Goal: Task Accomplishment & Management: Use online tool/utility

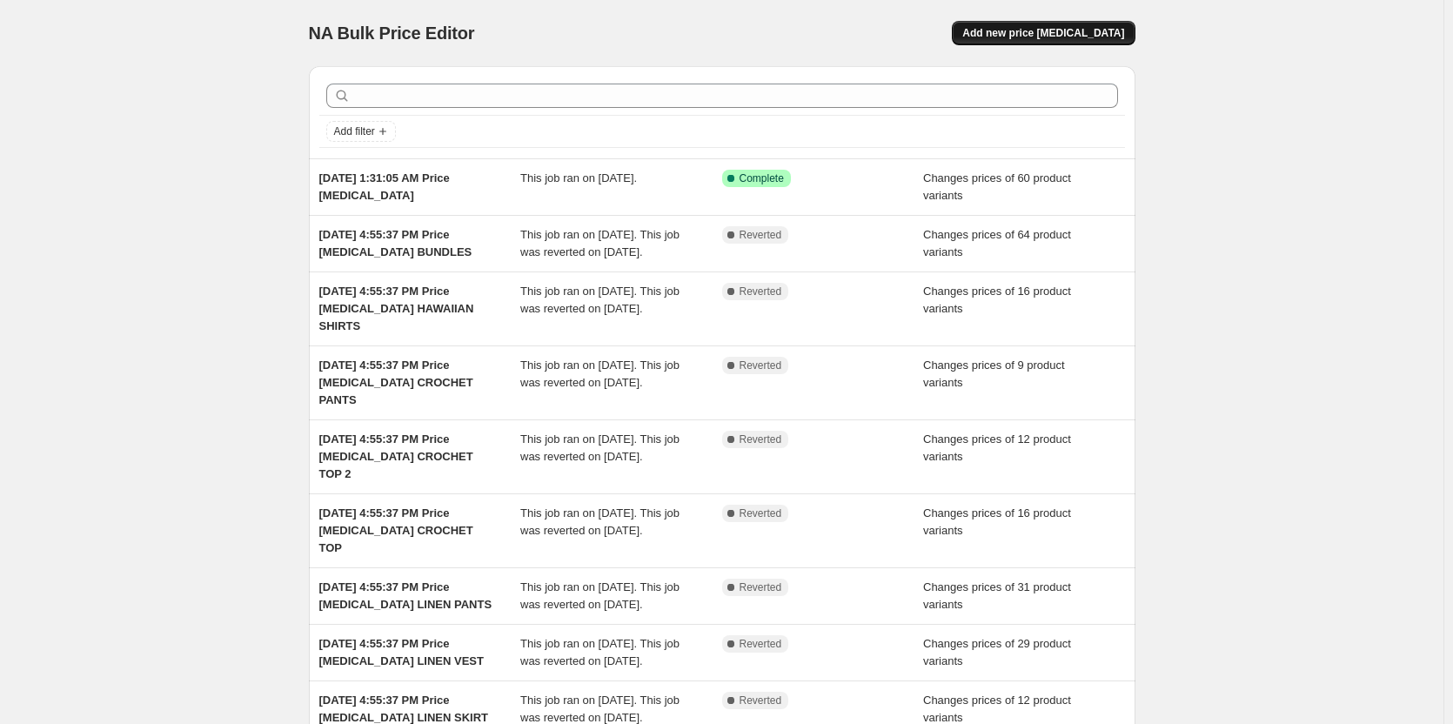
click at [1097, 36] on span "Add new price [MEDICAL_DATA]" at bounding box center [1044, 33] width 162 height 14
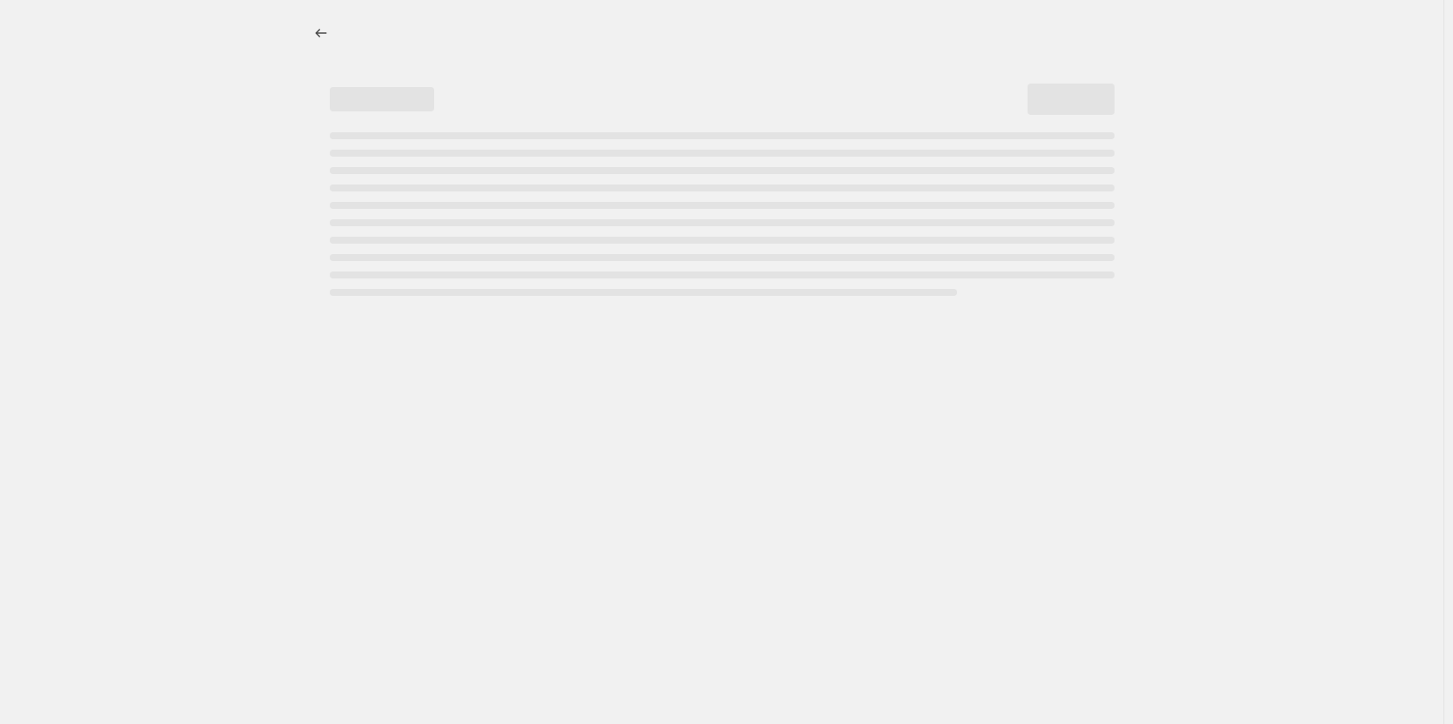
select select "percentage"
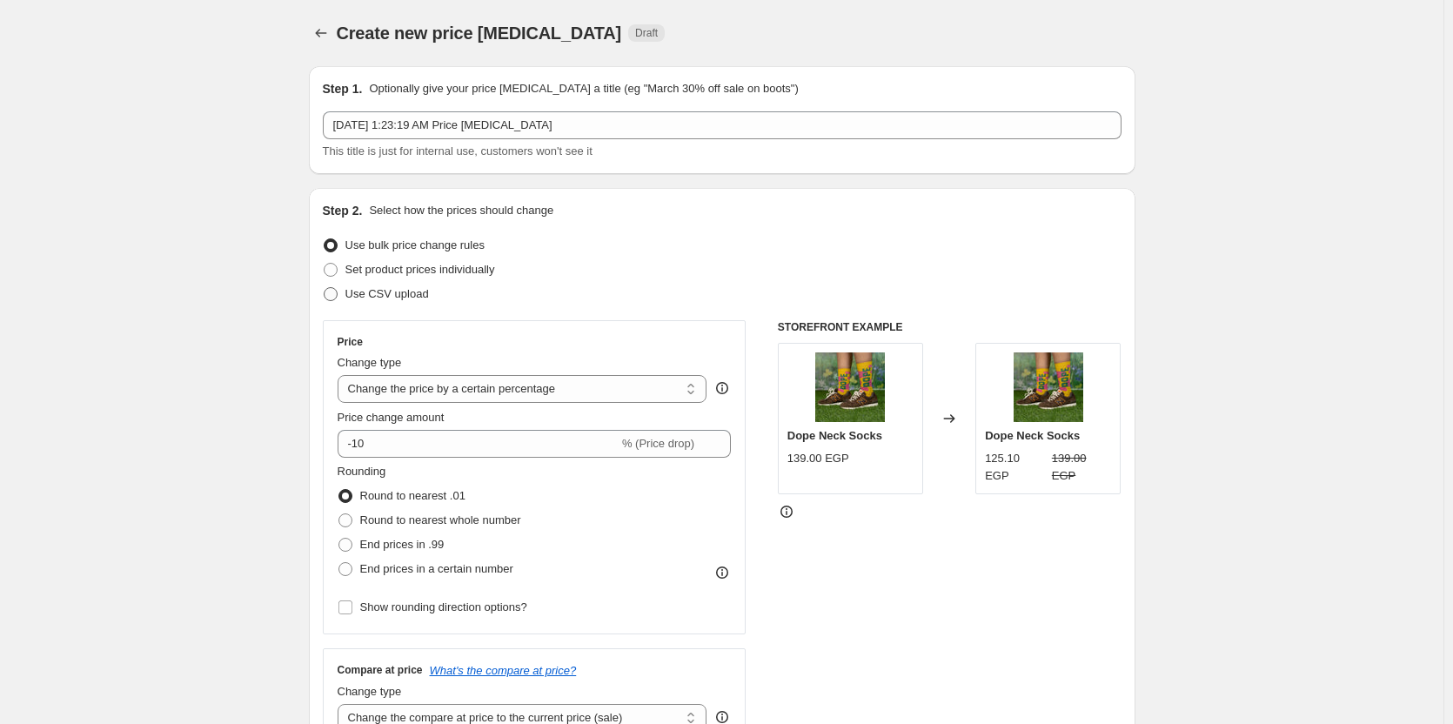
click at [393, 299] on span "Use CSV upload" at bounding box center [388, 293] width 84 height 13
click at [325, 288] on input "Use CSV upload" at bounding box center [324, 287] width 1 height 1
radio input "true"
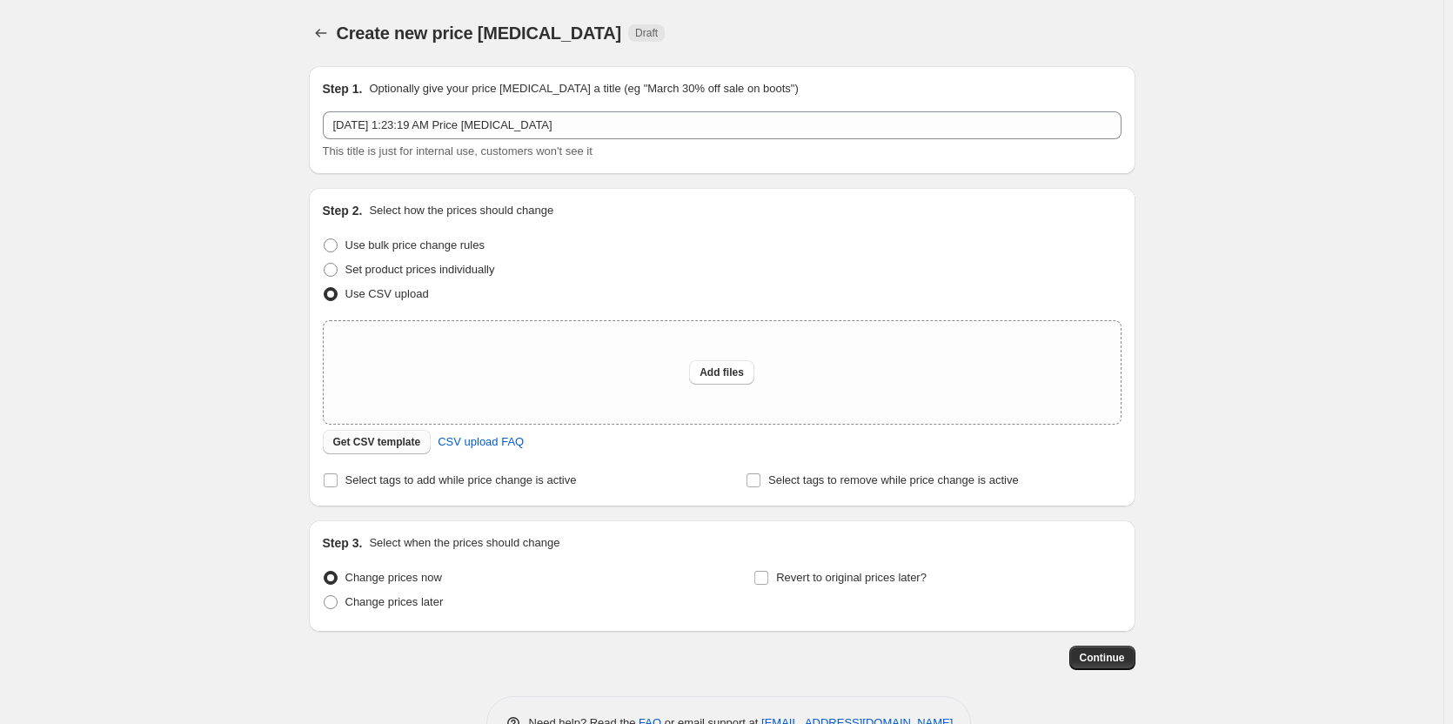
click at [393, 438] on span "Get CSV template" at bounding box center [377, 442] width 88 height 14
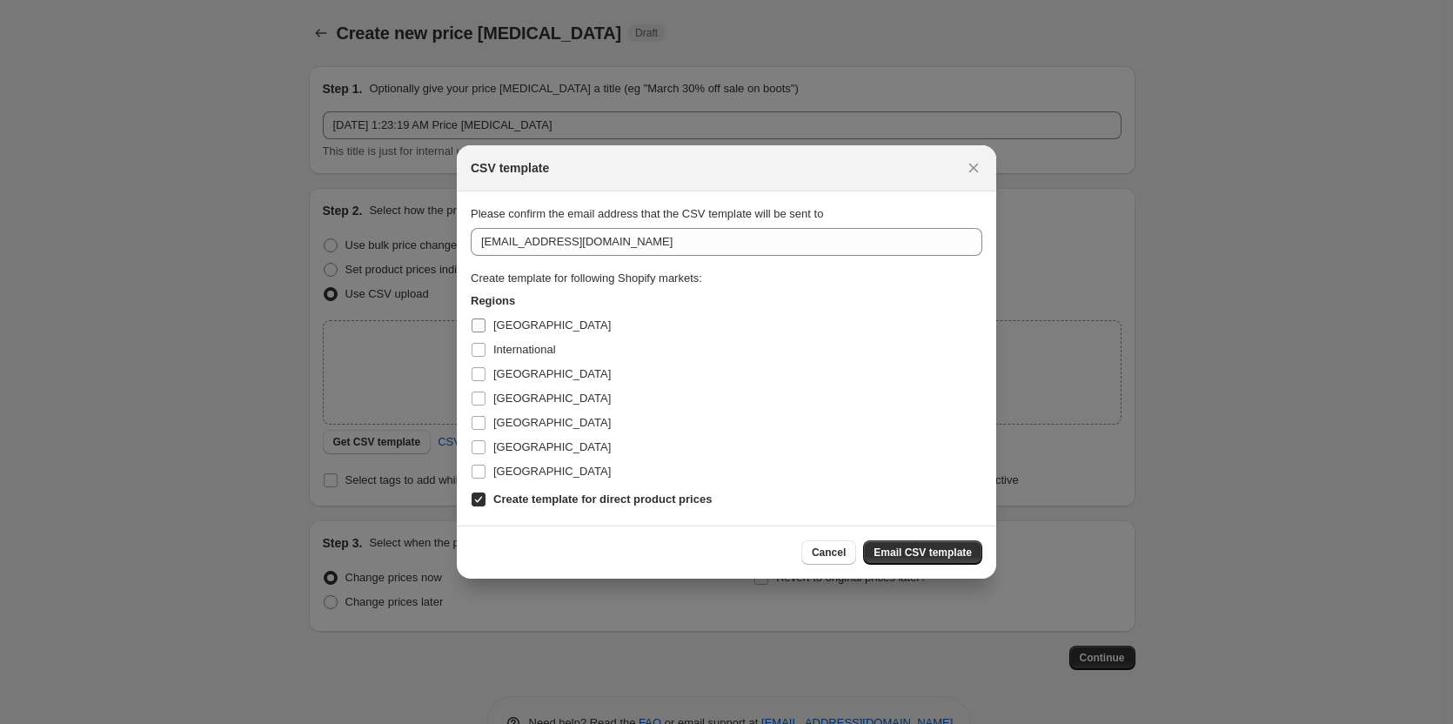
click at [520, 317] on span "Egypt" at bounding box center [551, 325] width 117 height 17
click at [486, 319] on input "Egypt" at bounding box center [479, 326] width 14 height 14
checkbox input "true"
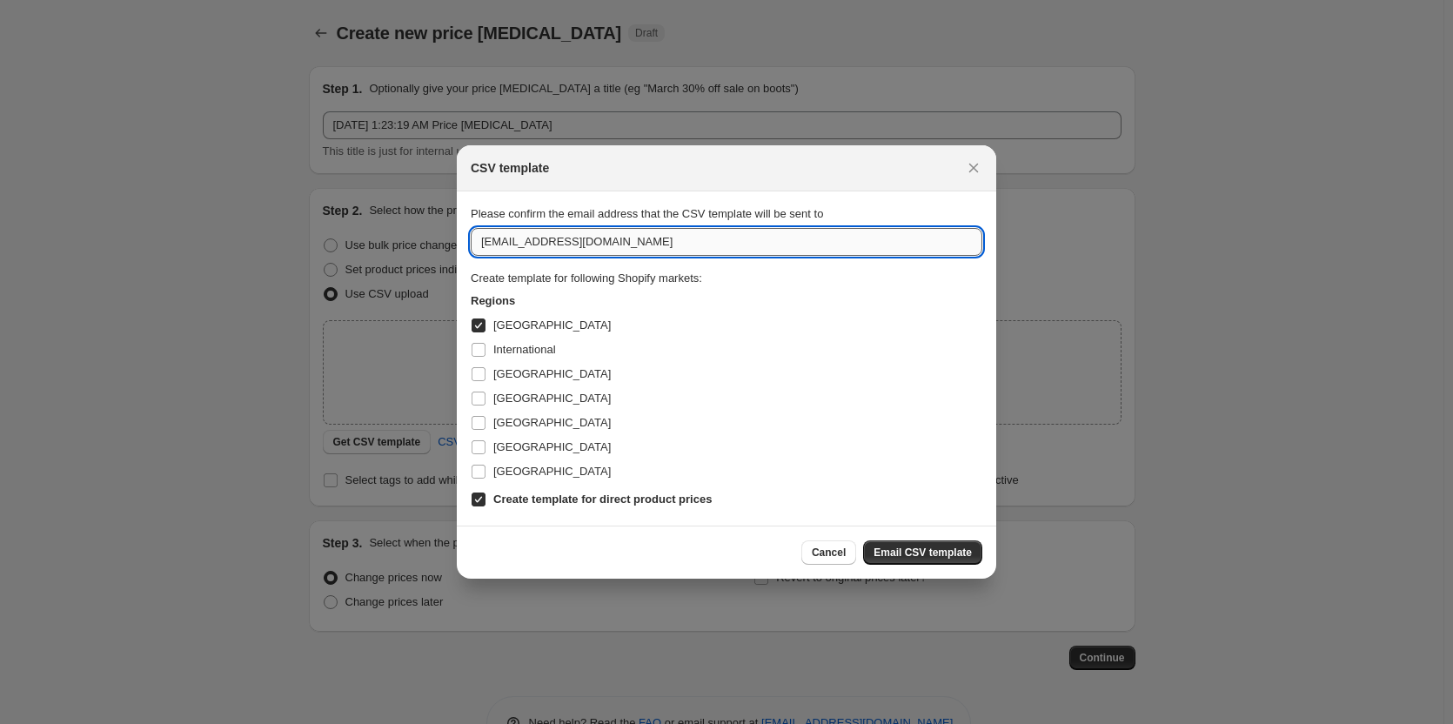
click at [714, 242] on input "abdallah@inyourshoe.com" at bounding box center [727, 242] width 512 height 28
type input "moemen@inyourshoe.com"
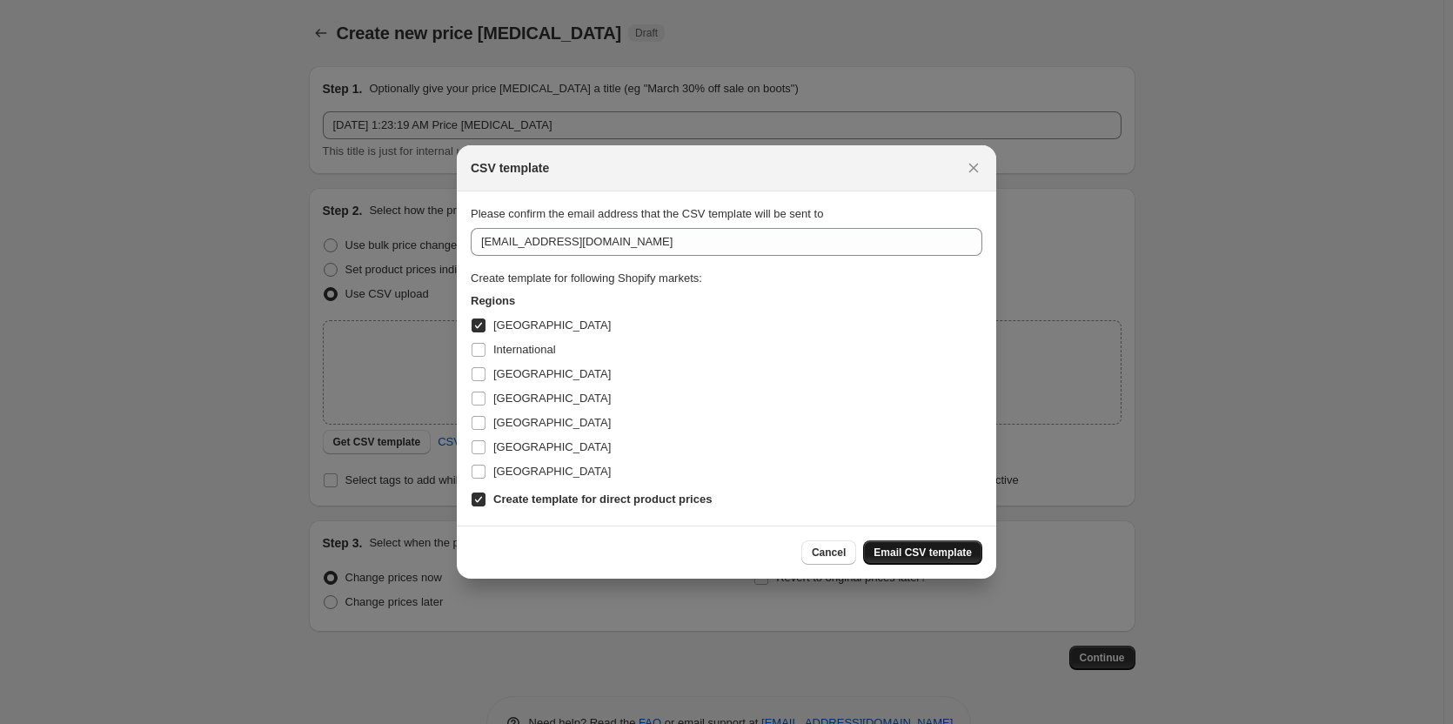
click at [924, 552] on span "Email CSV template" at bounding box center [923, 553] width 98 height 14
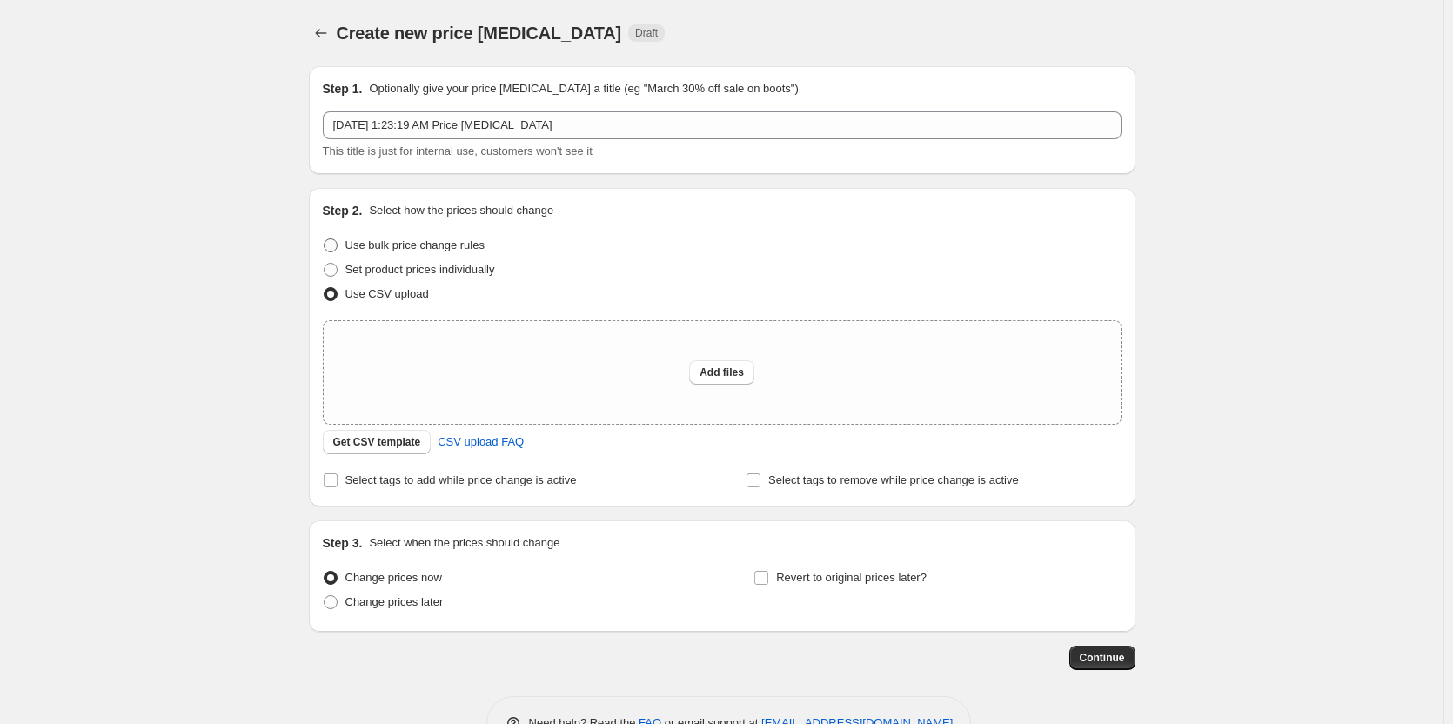
click at [401, 248] on span "Use bulk price change rules" at bounding box center [415, 244] width 139 height 13
click at [325, 239] on input "Use bulk price change rules" at bounding box center [324, 238] width 1 height 1
radio input "true"
select select "percentage"
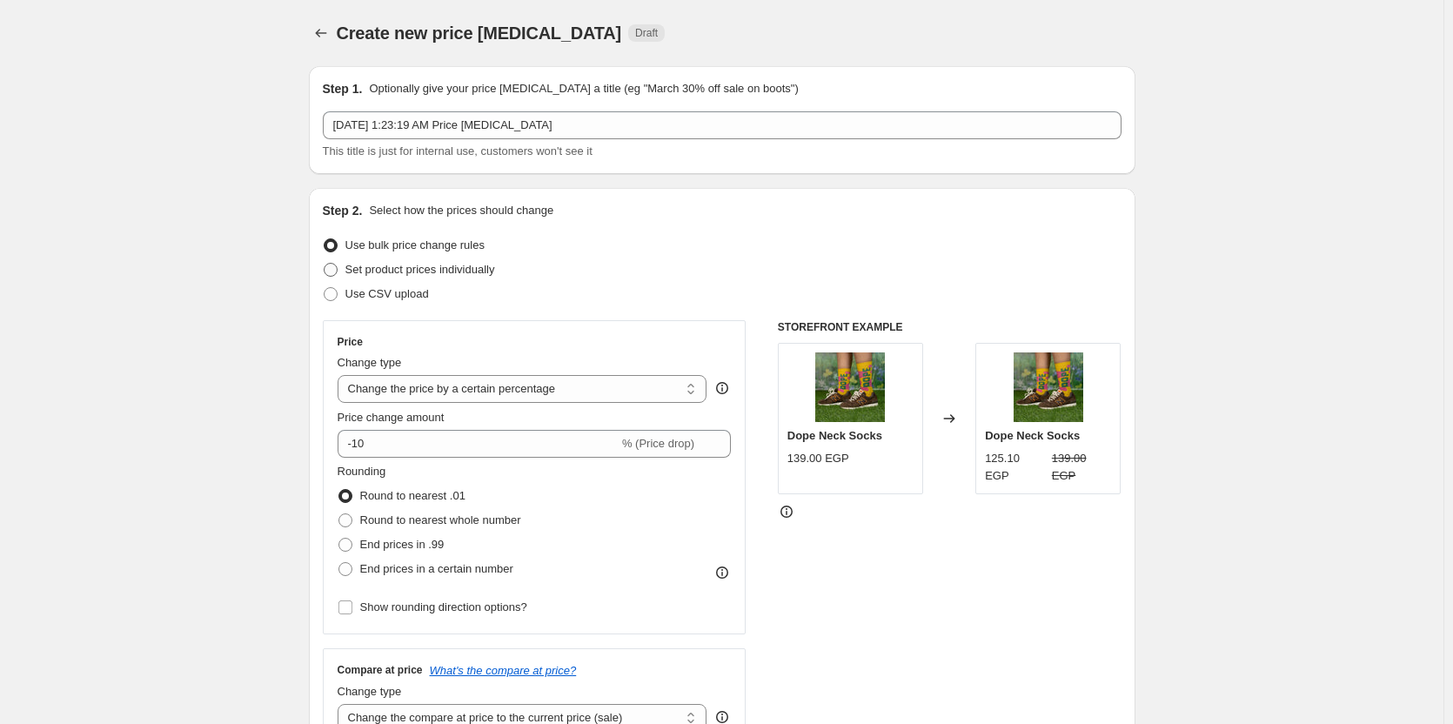
click at [393, 262] on span "Set product prices individually" at bounding box center [421, 269] width 150 height 17
click at [325, 263] on input "Set product prices individually" at bounding box center [324, 263] width 1 height 1
radio input "true"
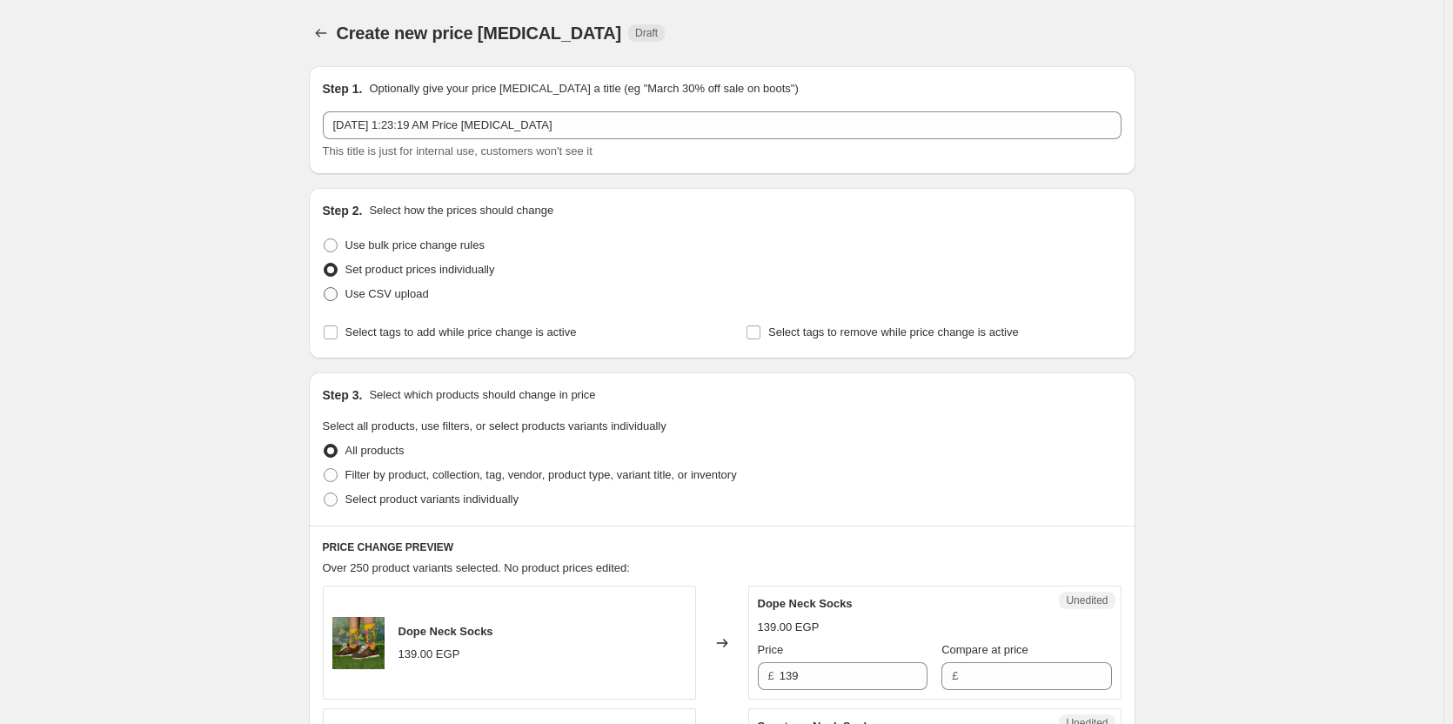
click at [372, 287] on span "Use CSV upload" at bounding box center [388, 293] width 84 height 13
click at [325, 287] on input "Use CSV upload" at bounding box center [324, 287] width 1 height 1
radio input "true"
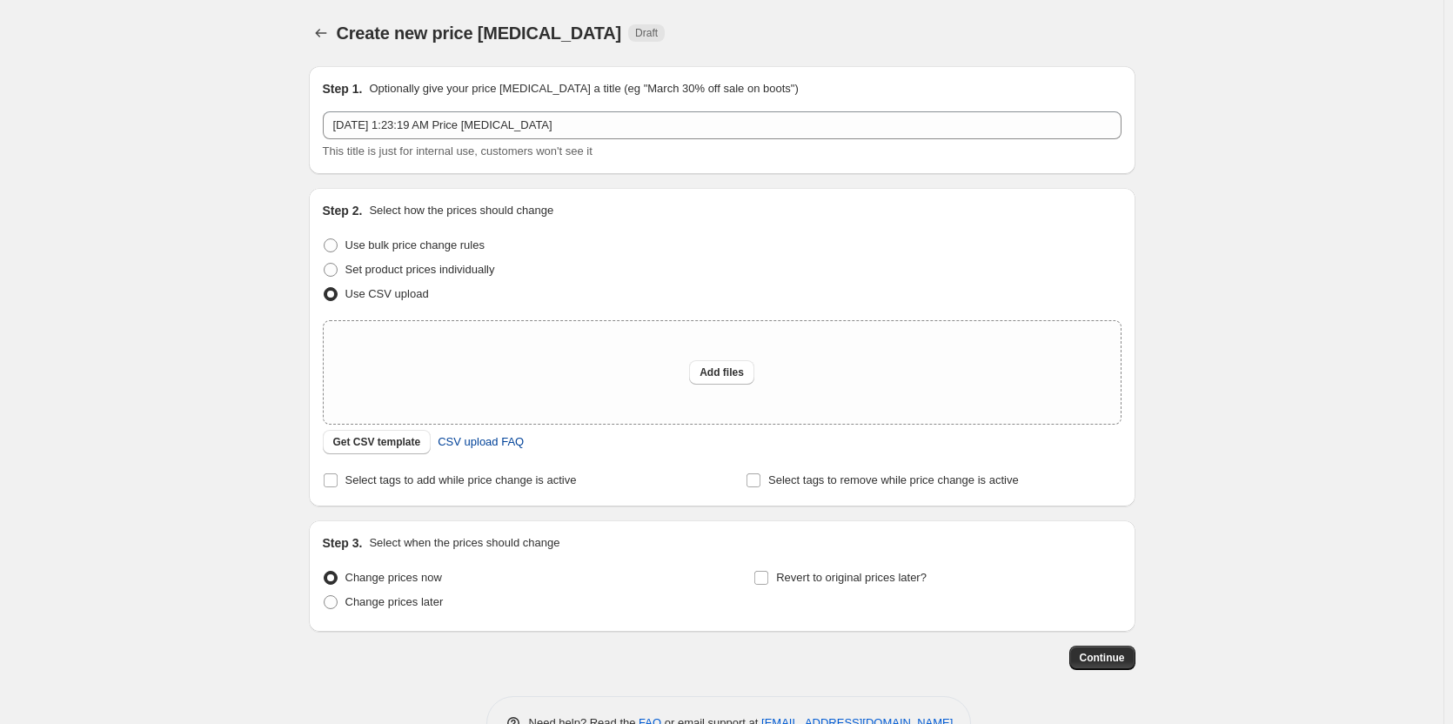
click at [486, 446] on span "CSV upload FAQ" at bounding box center [481, 441] width 86 height 17
click at [669, 389] on div "Add files" at bounding box center [722, 372] width 797 height 103
type input "C:\fakepath\csv_template_user_20805 - Pshorts.csv"
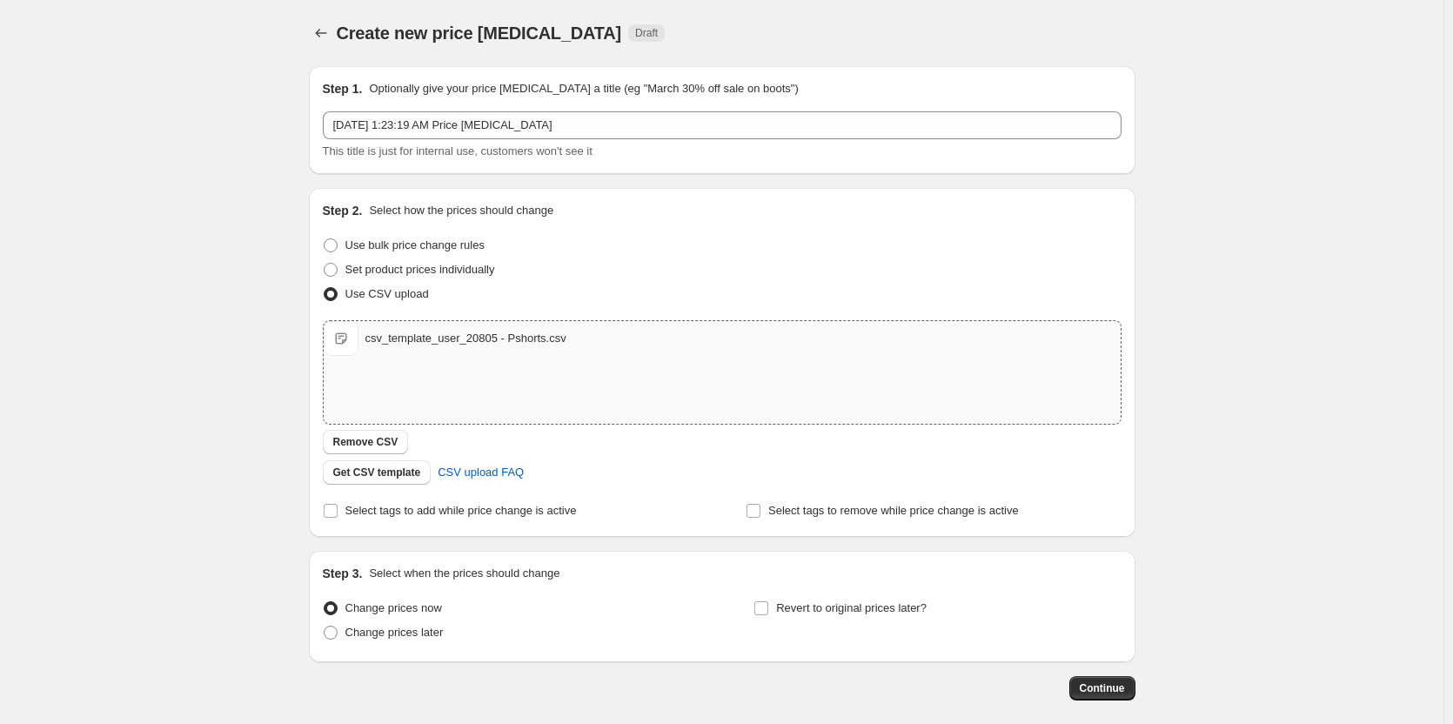
click at [295, 394] on div "Create new price change job. This page is ready Create new price change job Dra…" at bounding box center [722, 403] width 869 height 807
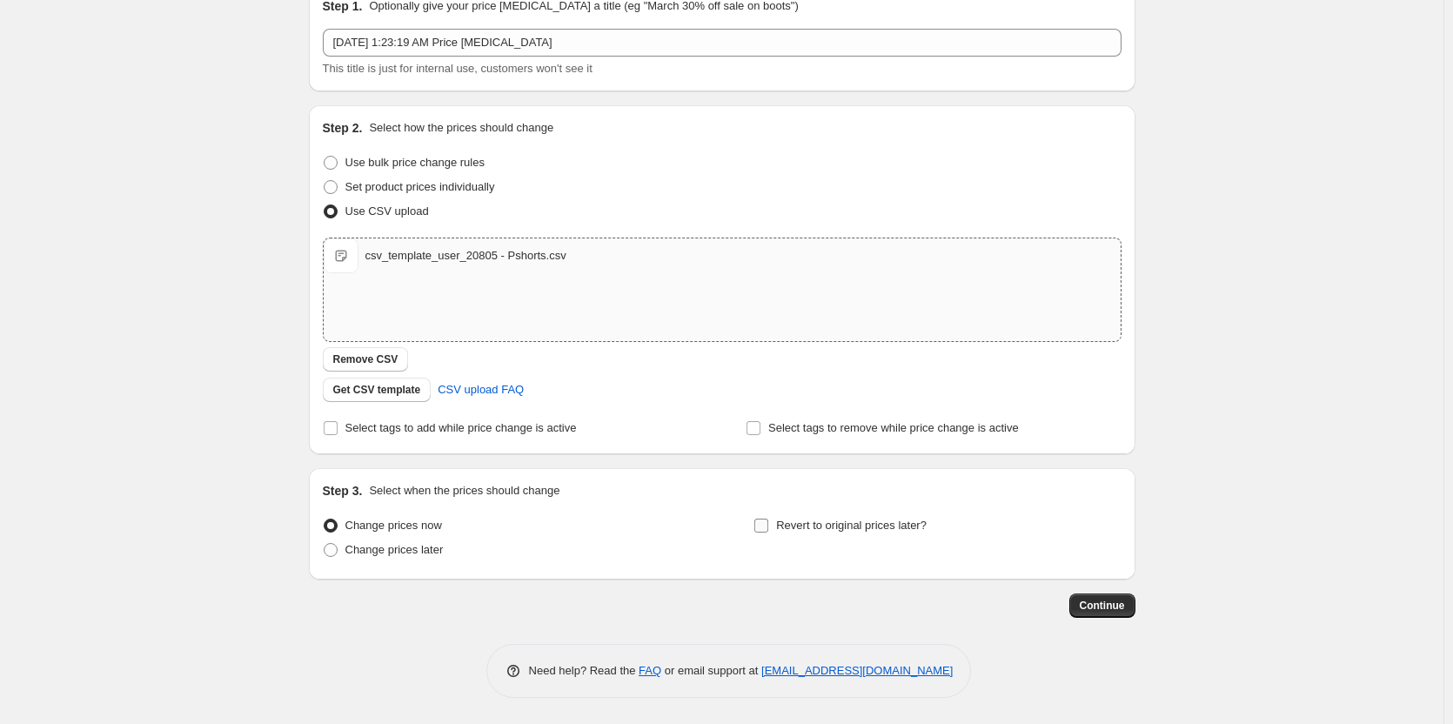
click at [762, 527] on input "Revert to original prices later?" at bounding box center [762, 526] width 14 height 14
checkbox input "true"
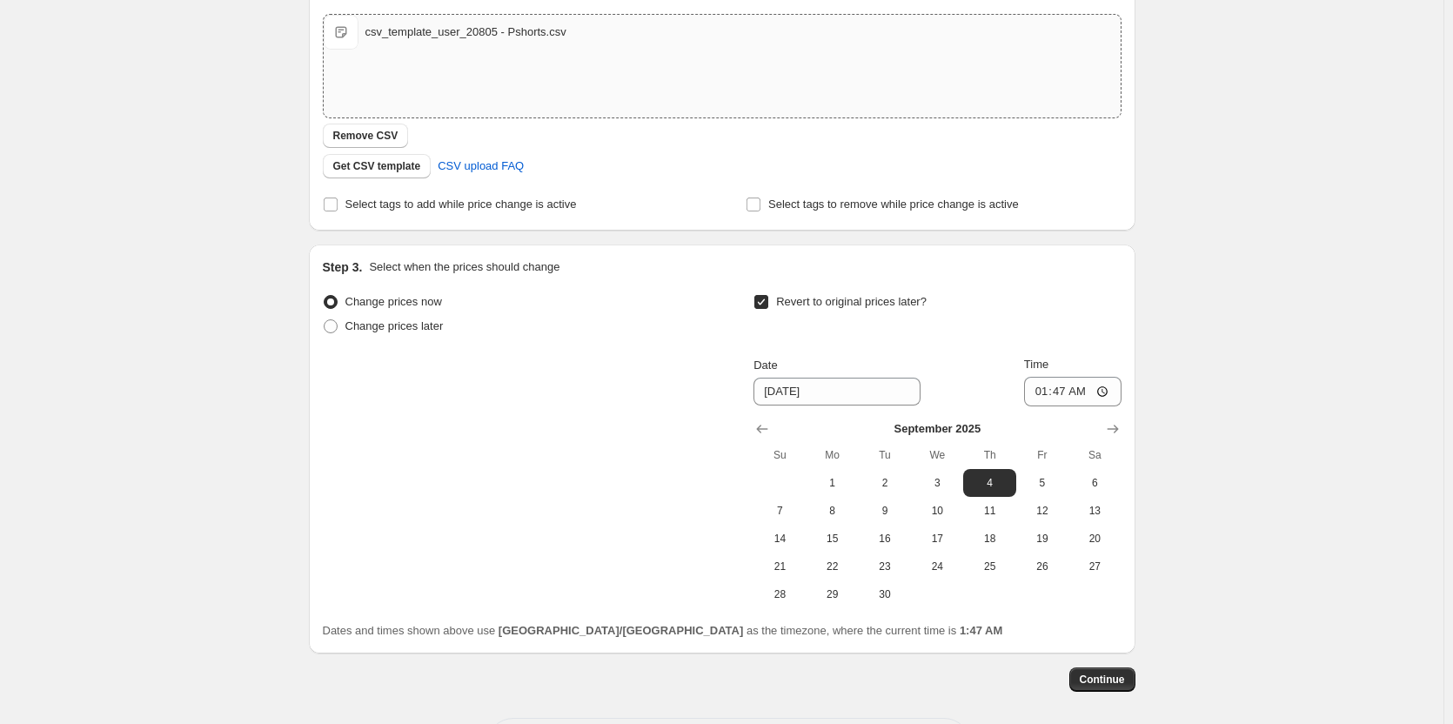
scroll to position [309, 0]
click at [768, 424] on icon "Show previous month, August 2025" at bounding box center [762, 426] width 17 height 17
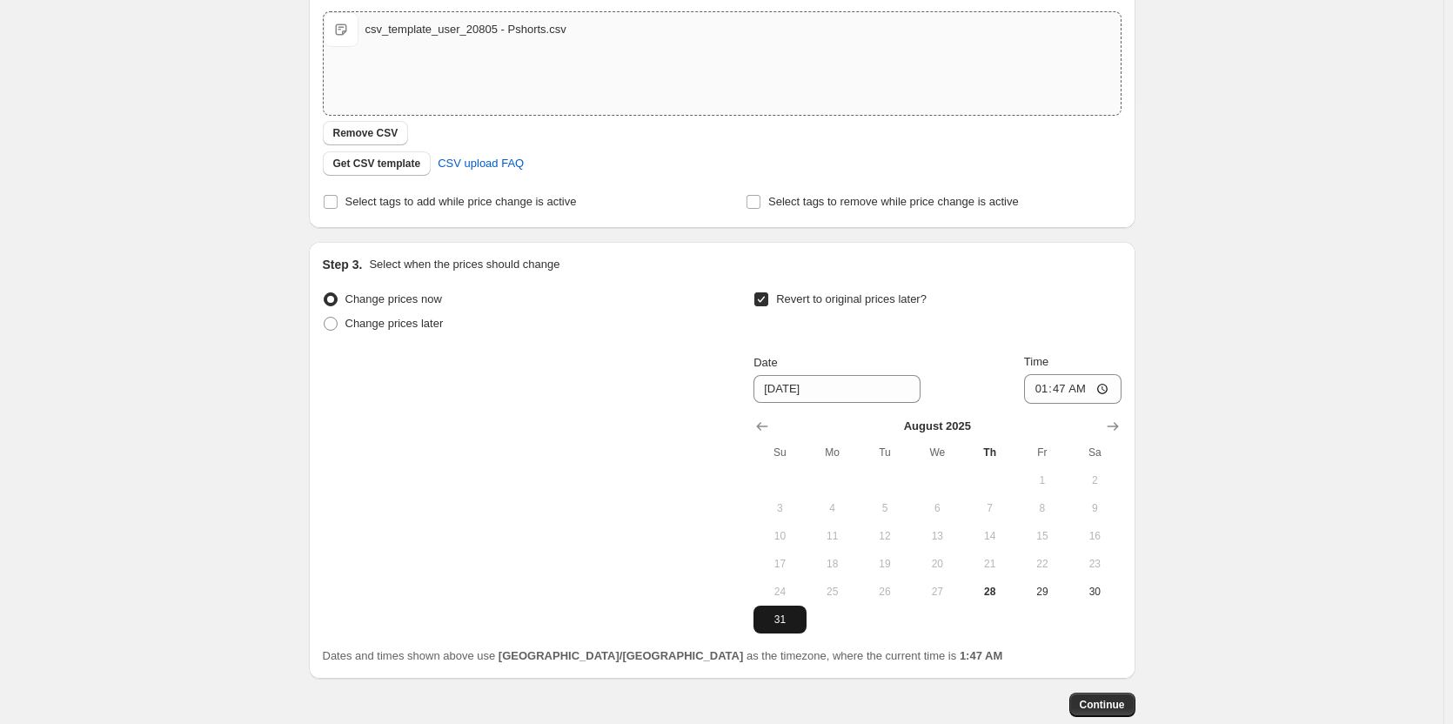
click at [796, 614] on span "31" at bounding box center [780, 620] width 38 height 14
type input "8/31/2025"
click at [1090, 388] on input "01:47" at bounding box center [1072, 389] width 97 height 30
click at [1035, 386] on input "01:47" at bounding box center [1072, 389] width 97 height 30
click at [1086, 702] on span "Continue" at bounding box center [1102, 705] width 45 height 14
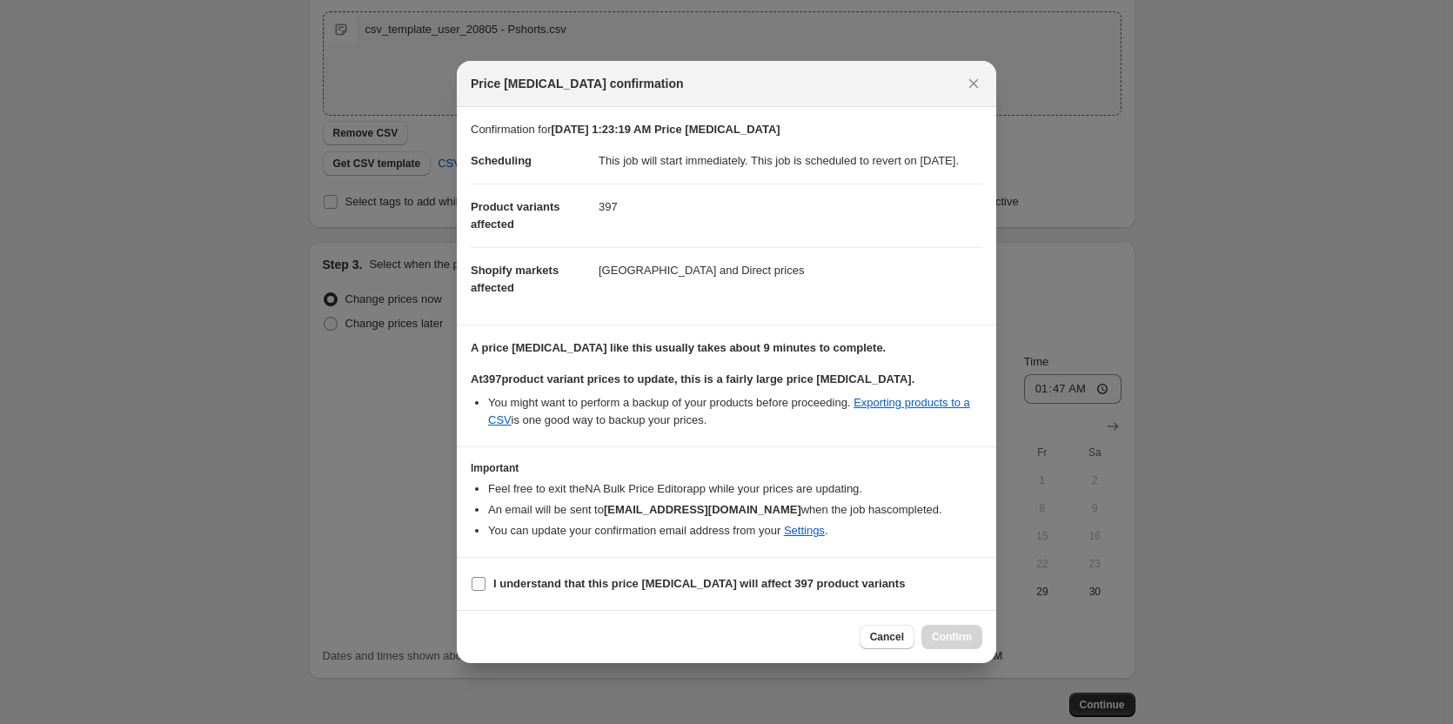
click at [626, 590] on b "I understand that this price change job will affect 397 product variants" at bounding box center [699, 583] width 412 height 13
click at [486, 591] on input "I understand that this price change job will affect 397 product variants" at bounding box center [479, 584] width 14 height 14
checkbox input "true"
click at [956, 644] on span "Confirm" at bounding box center [952, 637] width 40 height 14
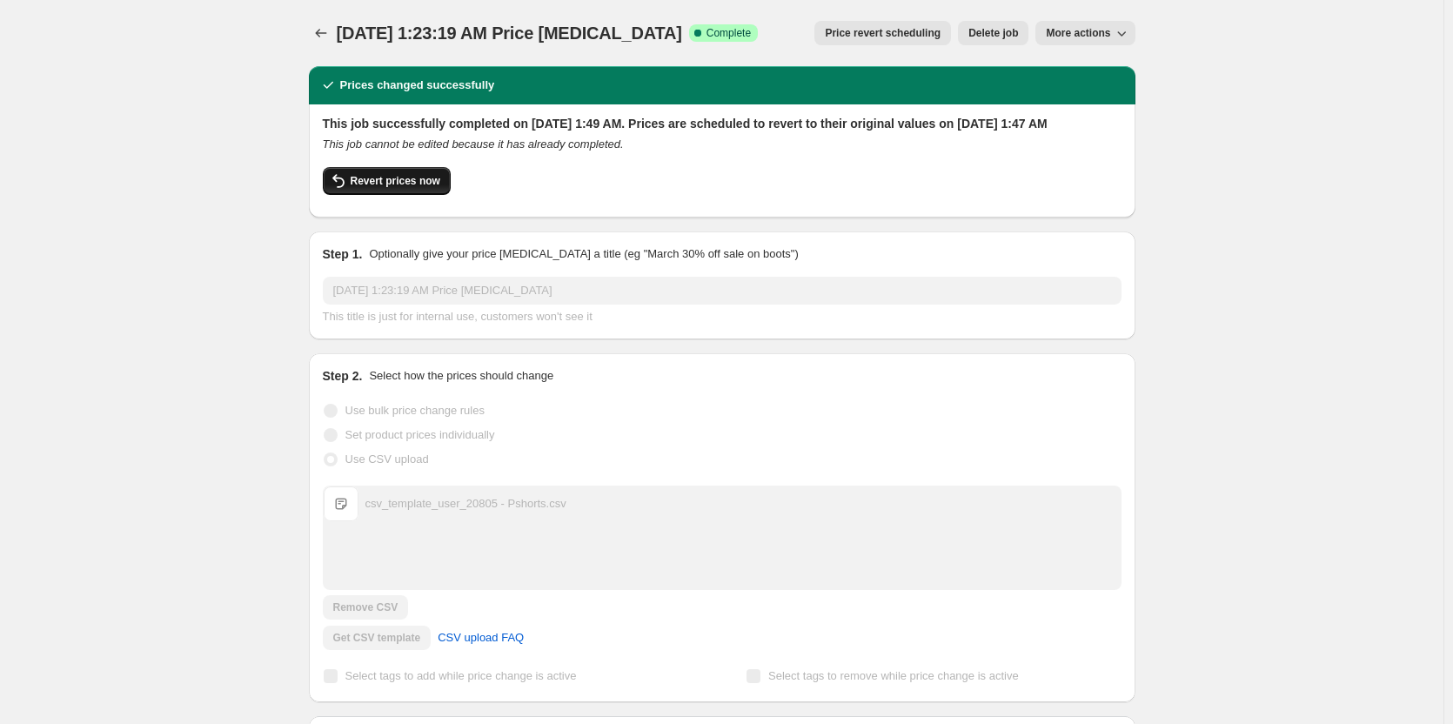
click at [402, 188] on span "Revert prices now" at bounding box center [396, 181] width 90 height 14
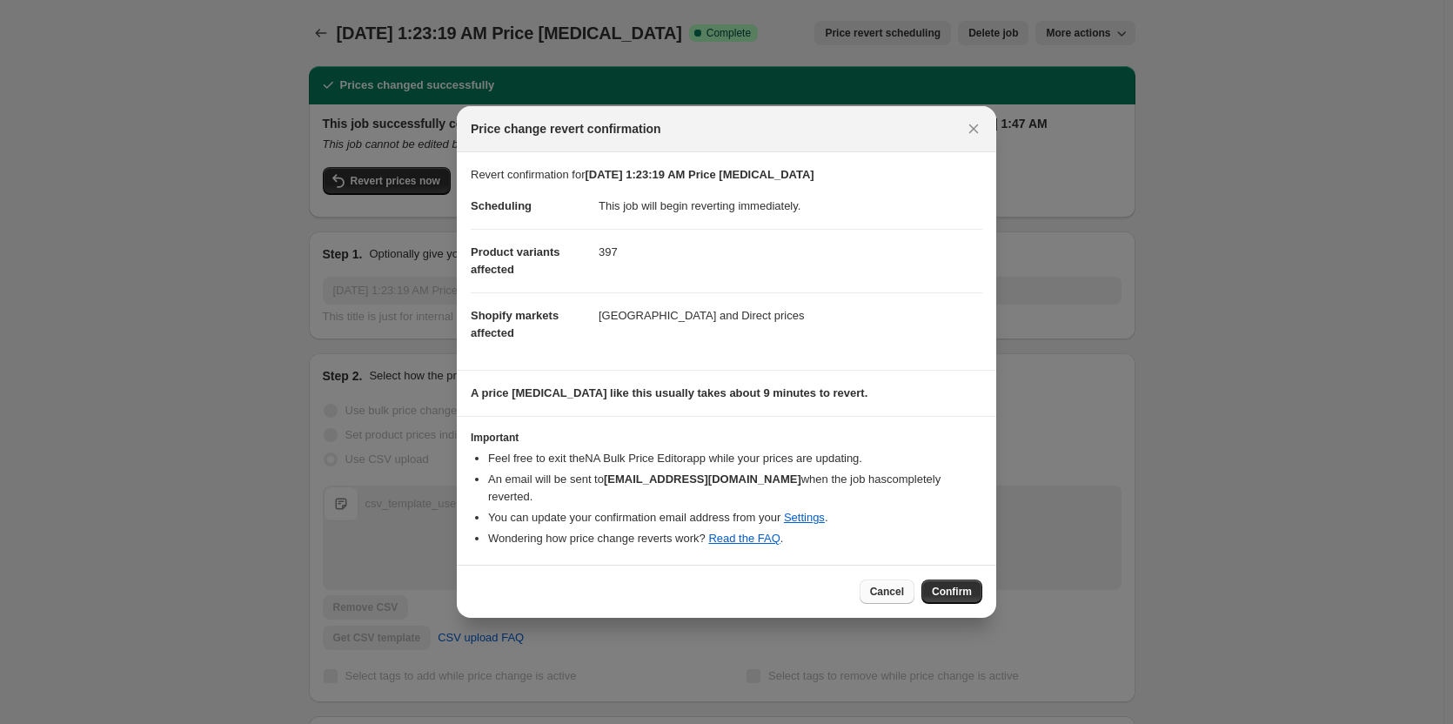
click at [907, 584] on button "Cancel" at bounding box center [887, 592] width 55 height 24
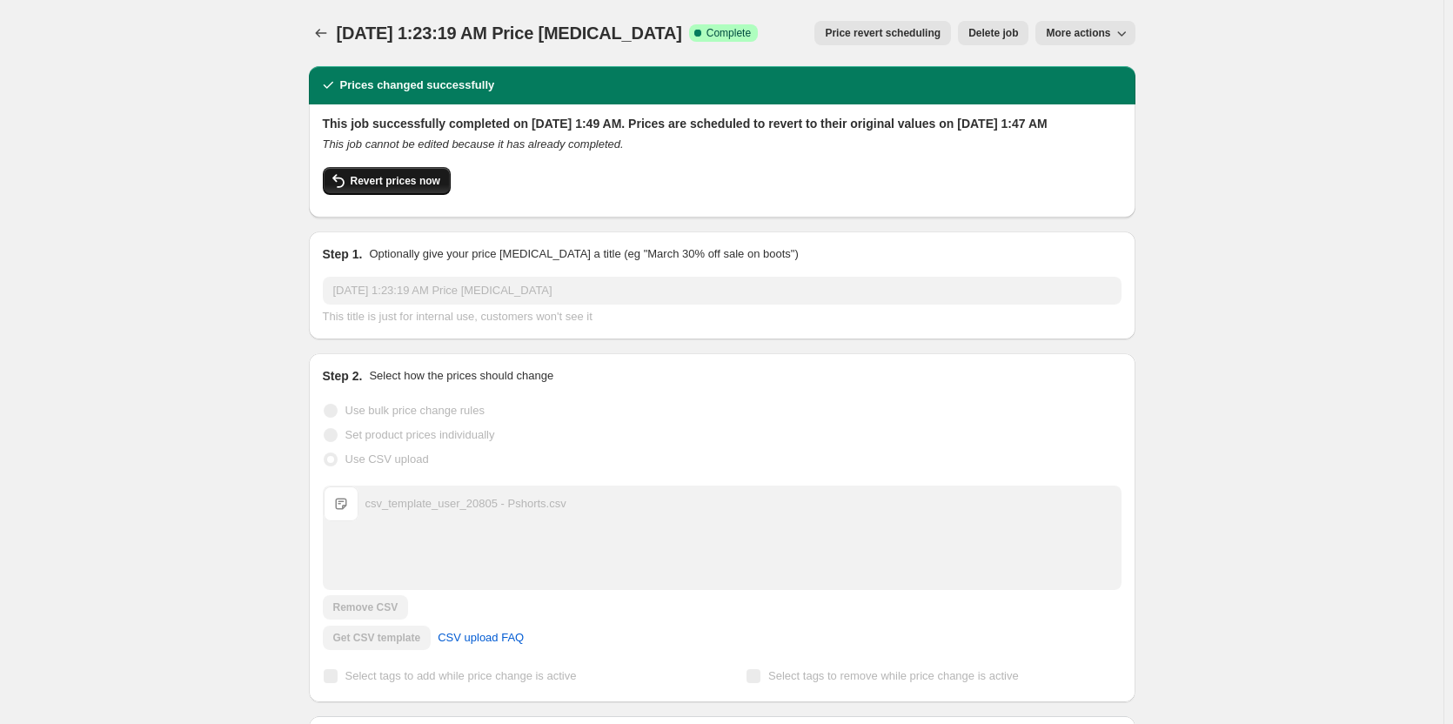
click at [431, 188] on span "Revert prices now" at bounding box center [396, 181] width 90 height 14
checkbox input "false"
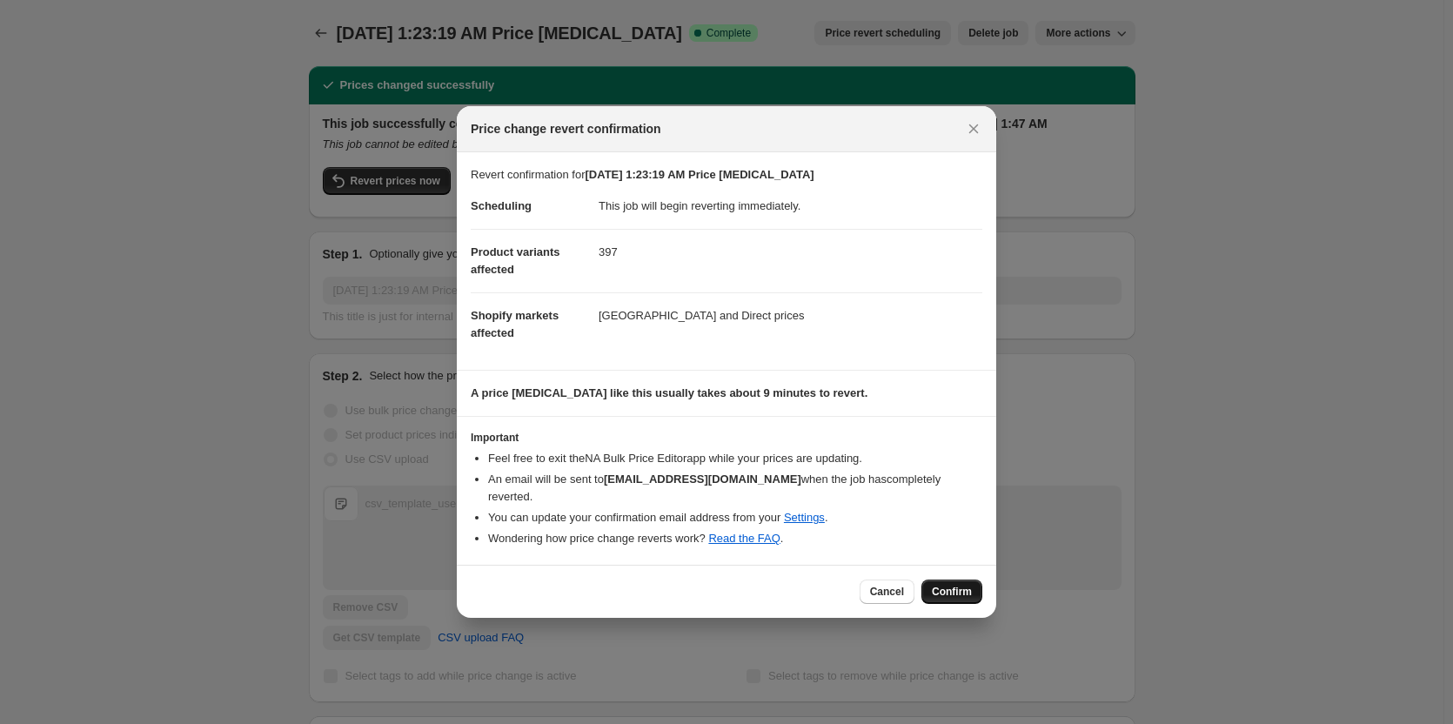
click at [933, 580] on button "Confirm" at bounding box center [952, 592] width 61 height 24
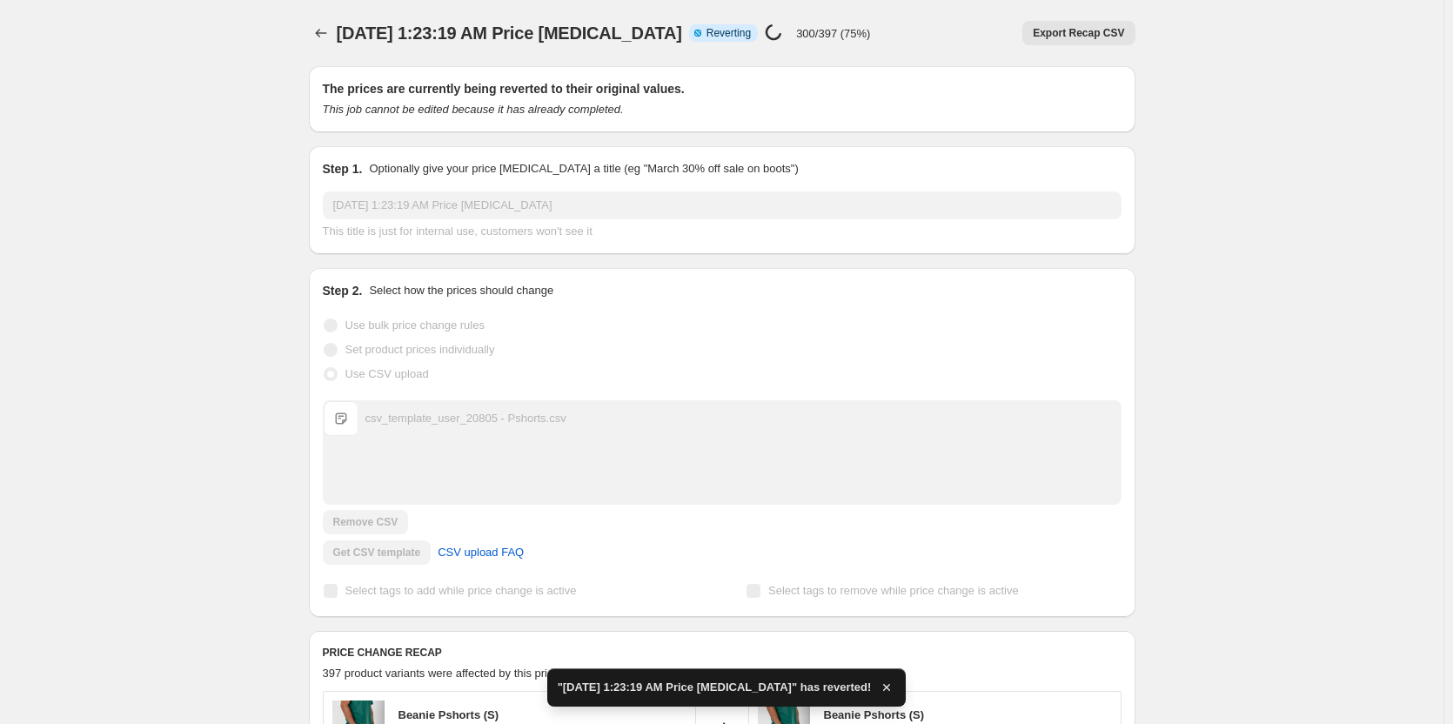
checkbox input "true"
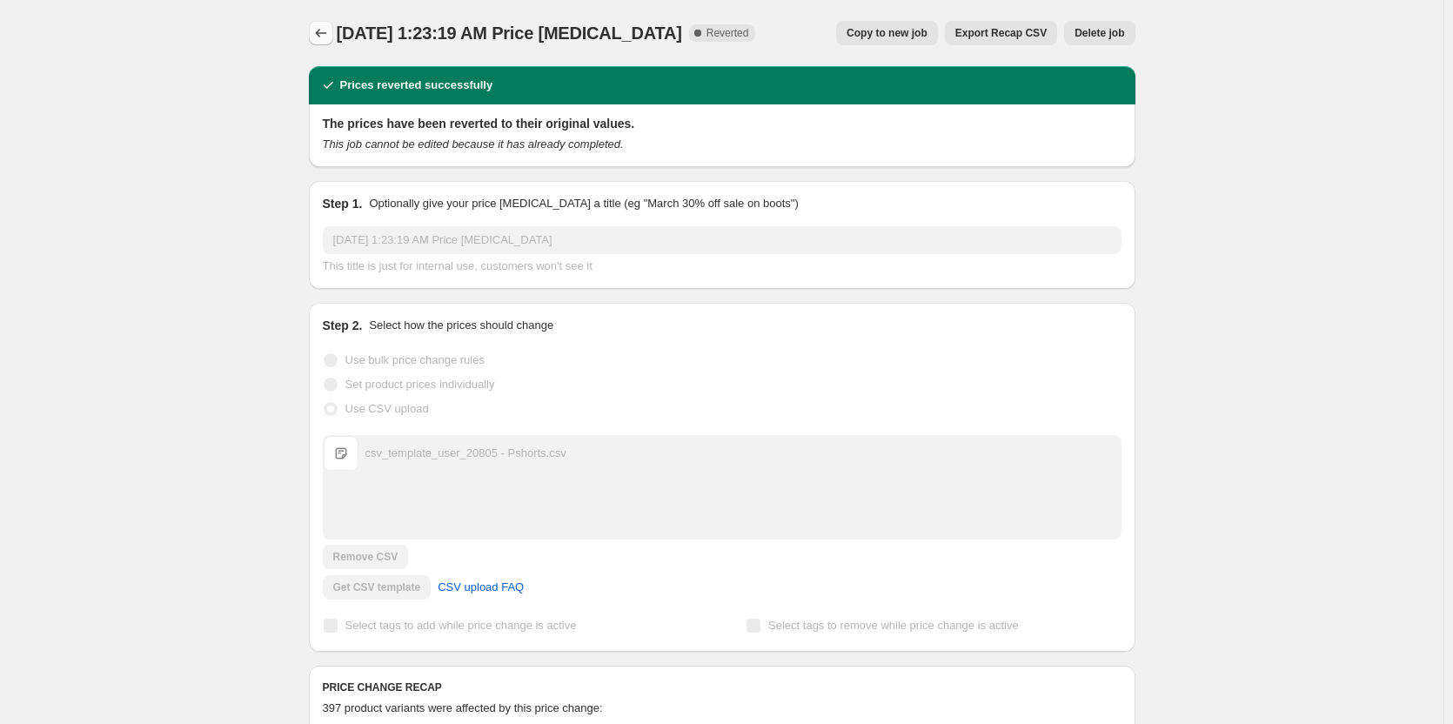
drag, startPoint x: 311, startPoint y: 22, endPoint x: 325, endPoint y: 41, distance: 23.7
click at [325, 41] on icon "Price change jobs" at bounding box center [320, 32] width 17 height 17
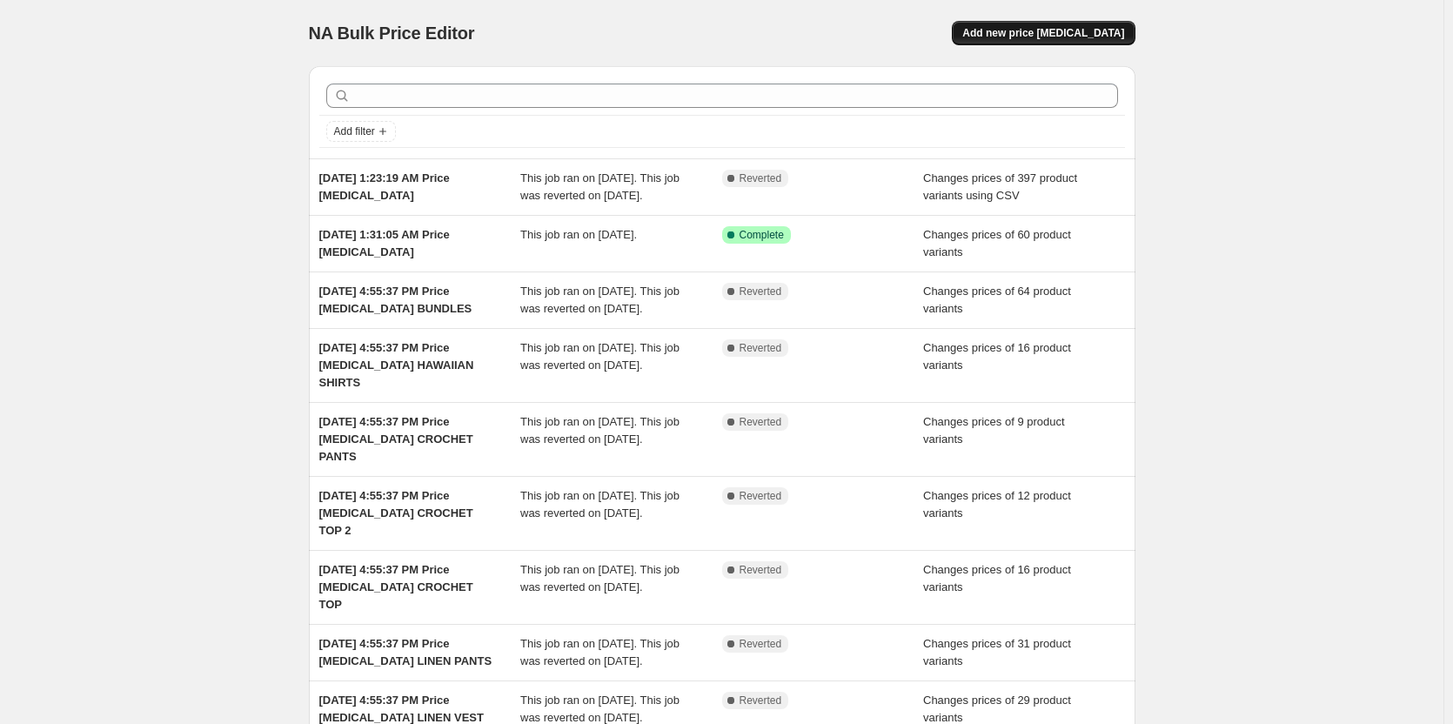
click at [1054, 37] on span "Add new price change job" at bounding box center [1044, 33] width 162 height 14
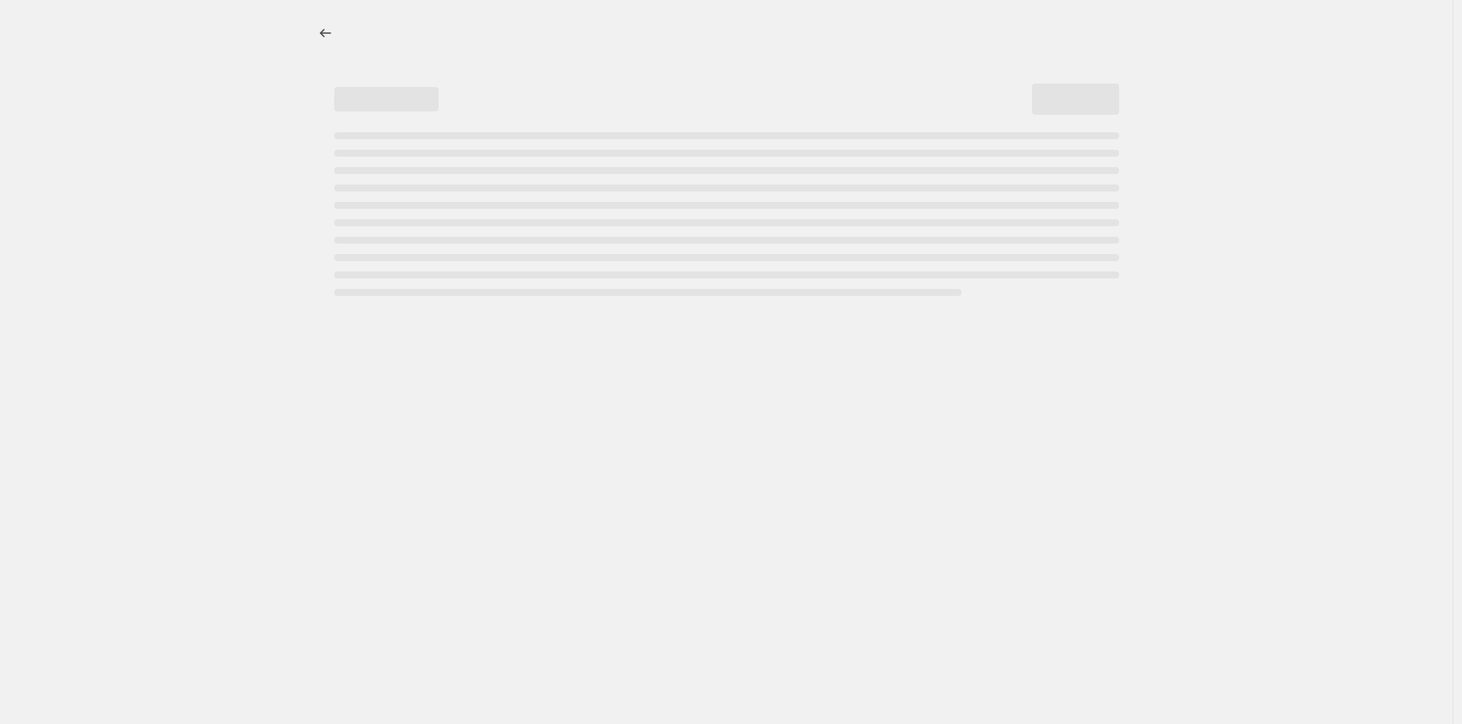
select select "percentage"
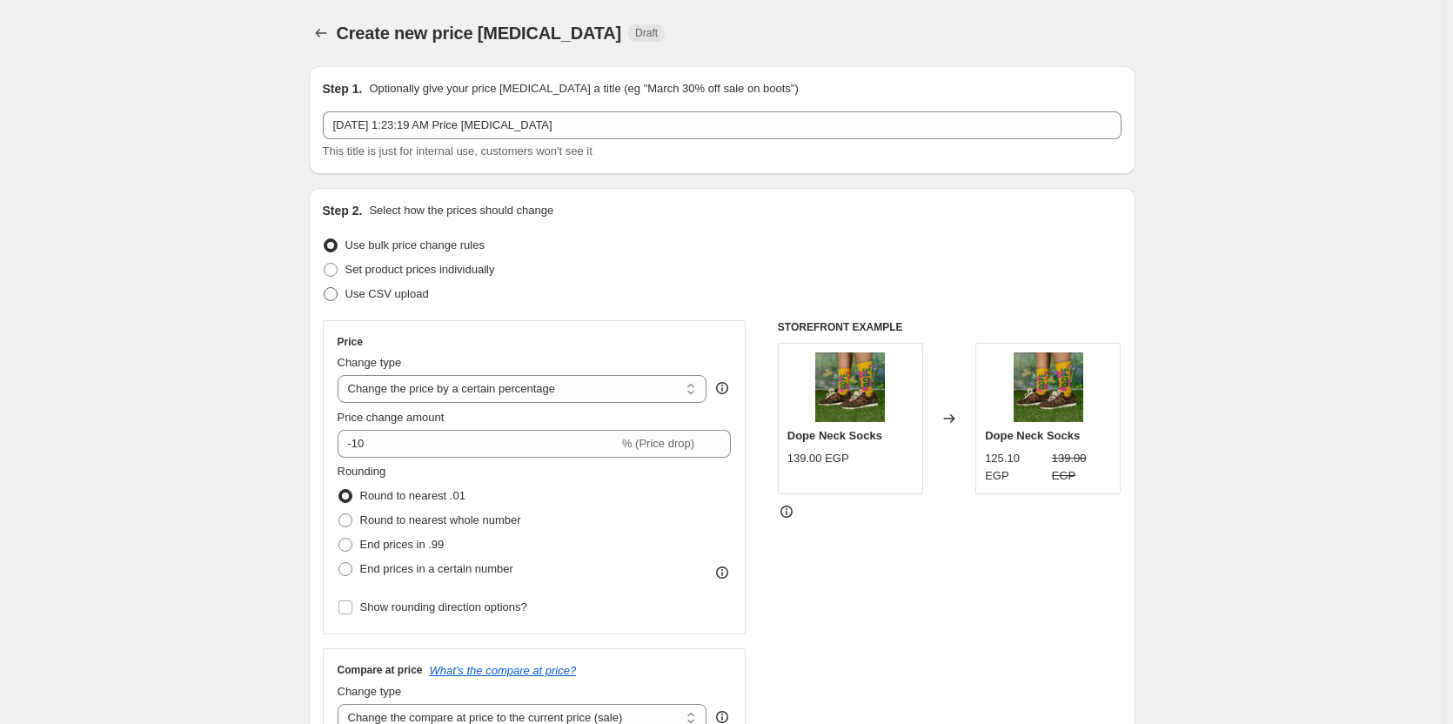
click at [411, 288] on span "Use CSV upload" at bounding box center [388, 293] width 84 height 13
click at [325, 288] on input "Use CSV upload" at bounding box center [324, 287] width 1 height 1
radio input "true"
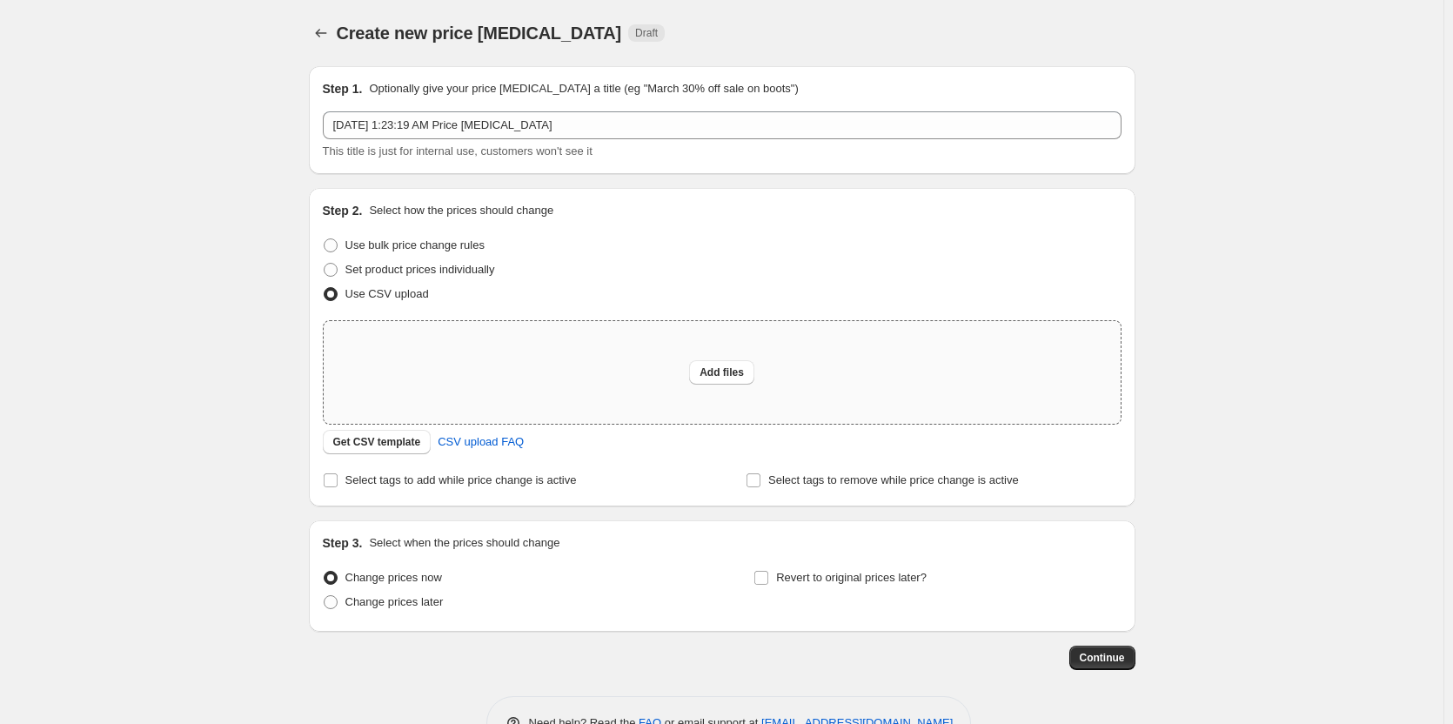
click at [670, 373] on div "Add files" at bounding box center [722, 372] width 797 height 103
type input "C:\fakepath\csv_template_user_20805 - Pshorts.csv"
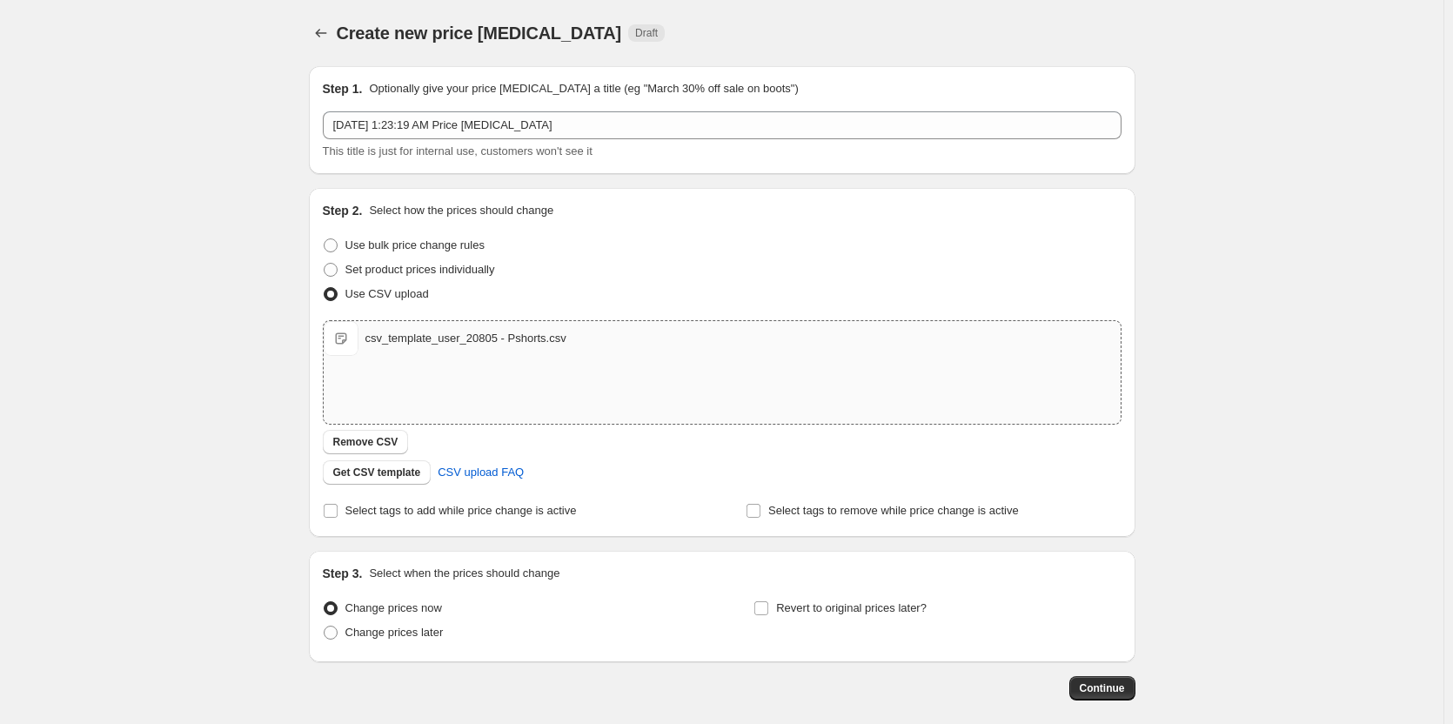
scroll to position [83, 0]
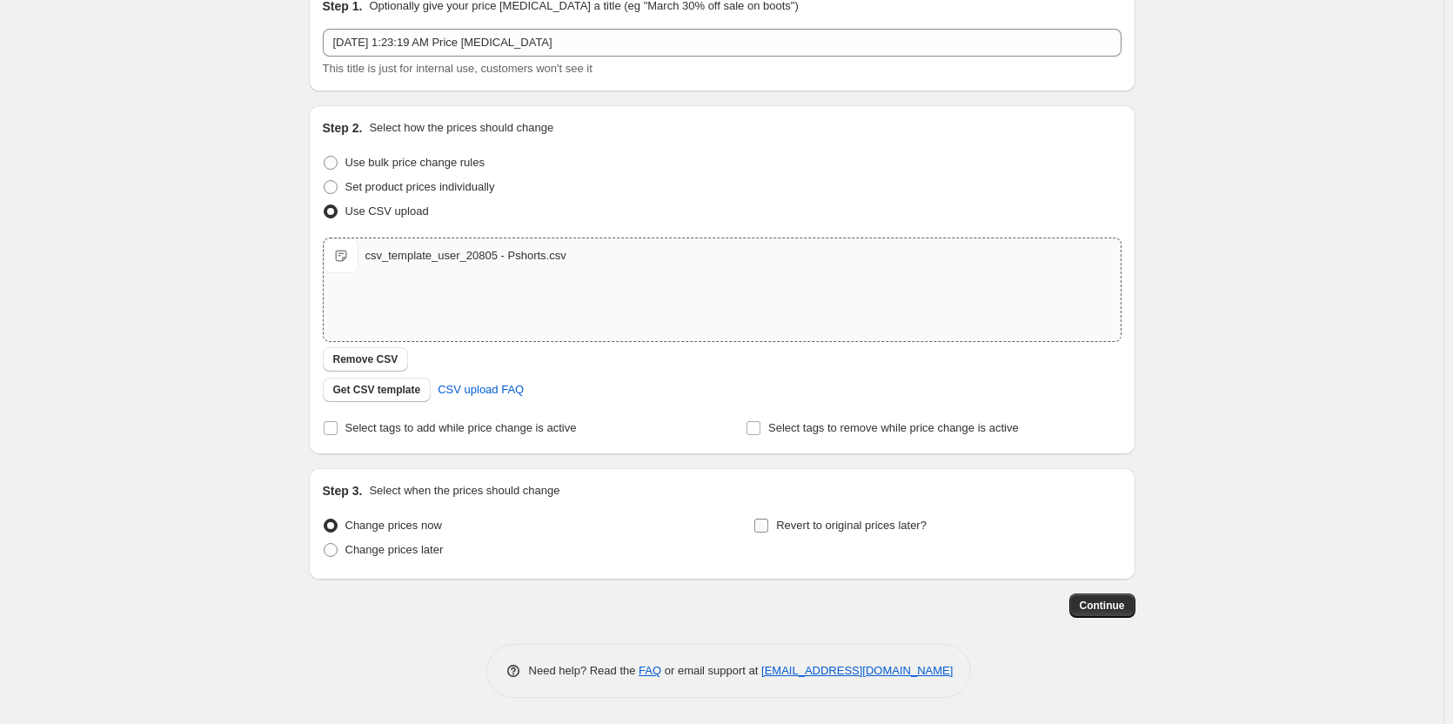
click at [768, 532] on input "Revert to original prices later?" at bounding box center [762, 526] width 14 height 14
checkbox input "true"
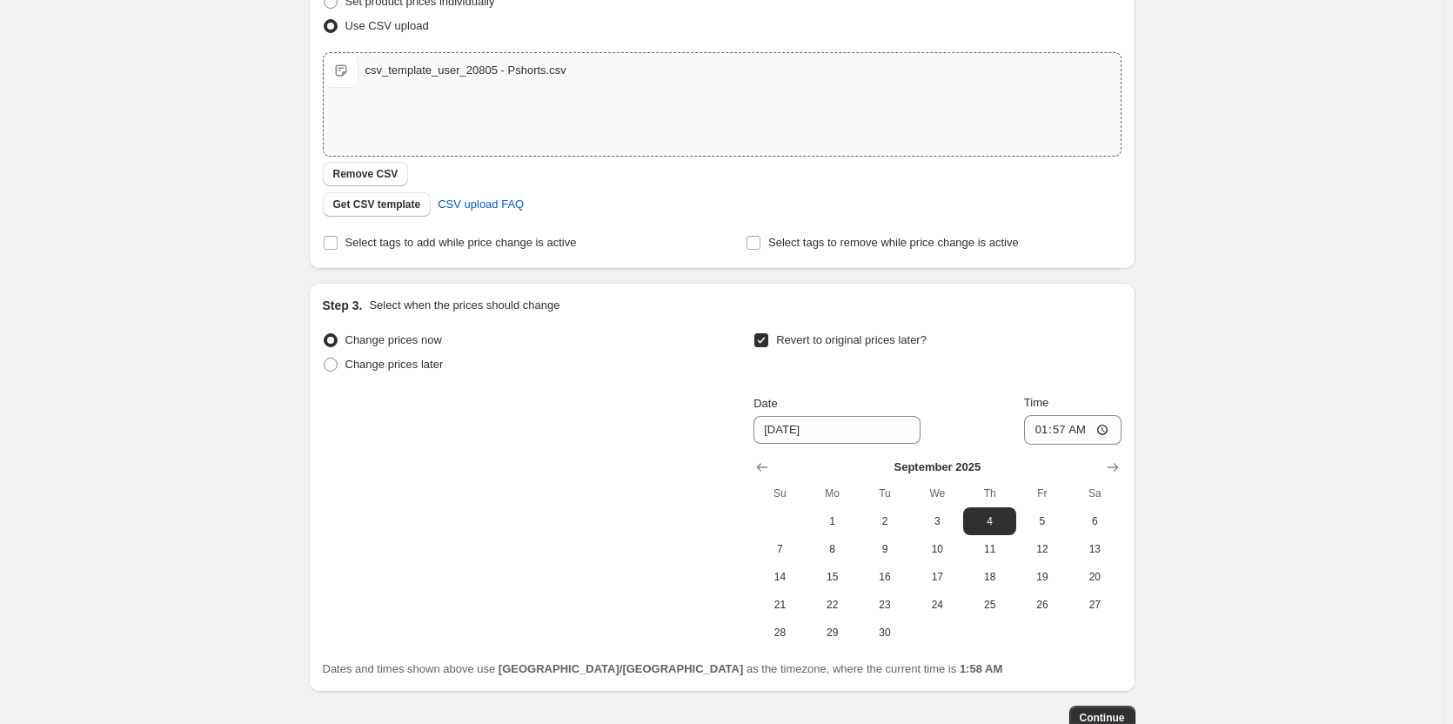
scroll to position [297, 0]
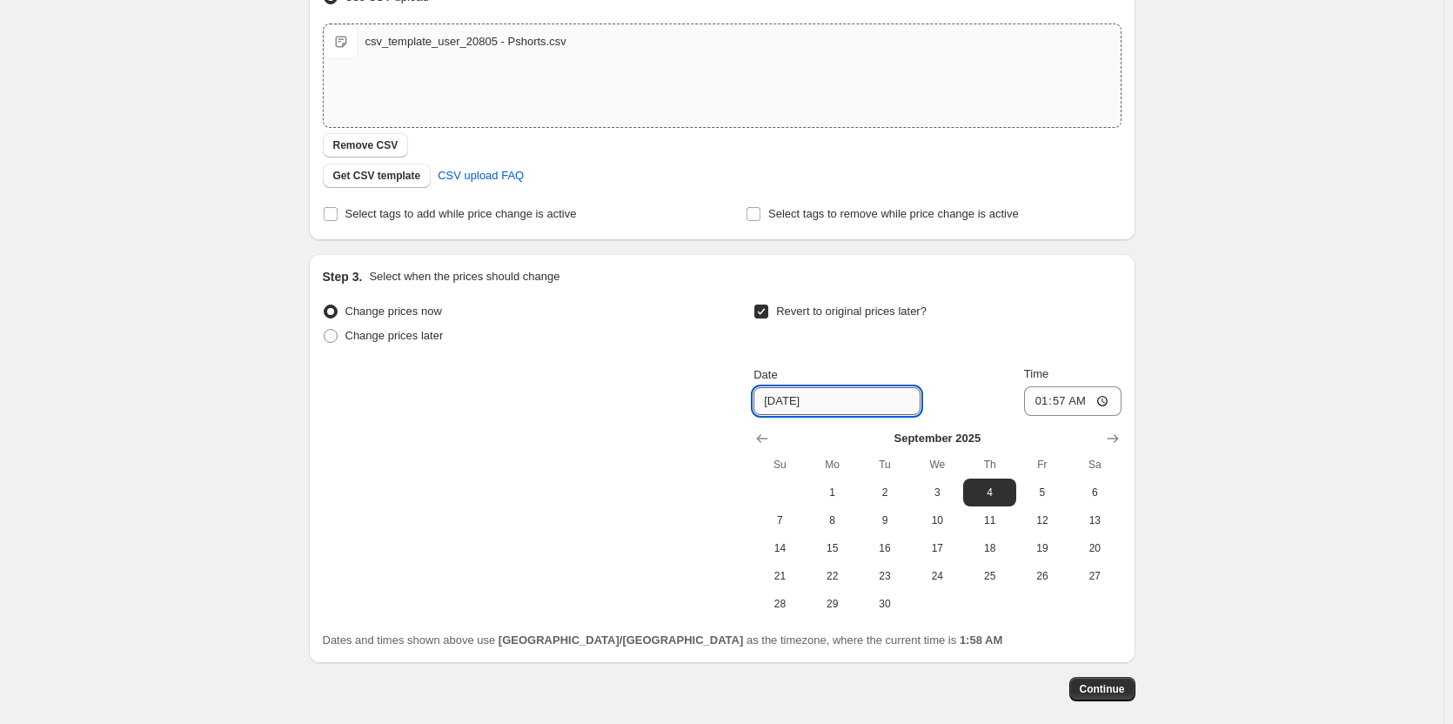
click at [849, 405] on input "9/4/2025" at bounding box center [837, 401] width 167 height 28
click at [779, 405] on input "9/4/2025" at bounding box center [837, 401] width 167 height 28
click at [775, 405] on input "9/4/2025" at bounding box center [837, 401] width 167 height 28
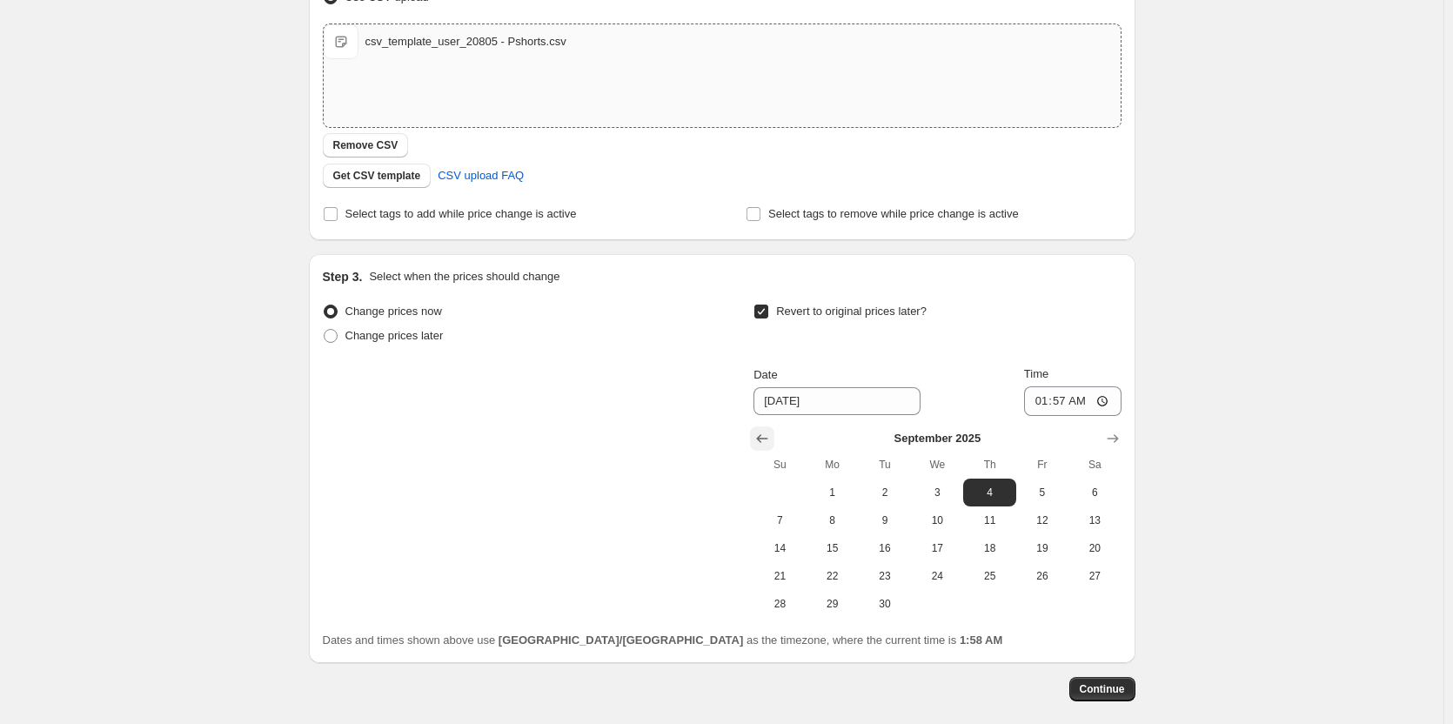
click at [767, 438] on icon "Show previous month, August 2025" at bounding box center [762, 438] width 17 height 17
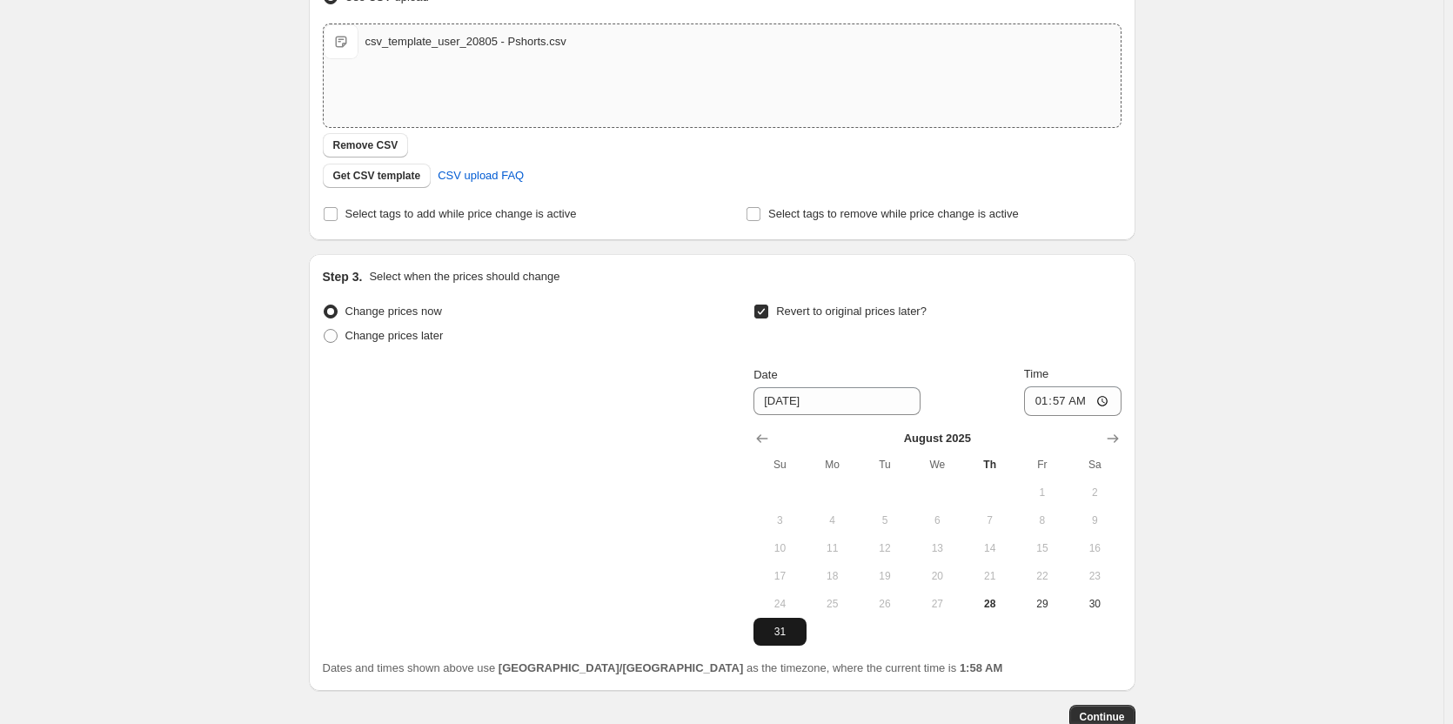
click at [794, 626] on span "31" at bounding box center [780, 632] width 38 height 14
type input "8/31/2025"
click at [1237, 533] on div "Create new price change job. This page is ready Create new price change job Dra…" at bounding box center [722, 269] width 1444 height 1132
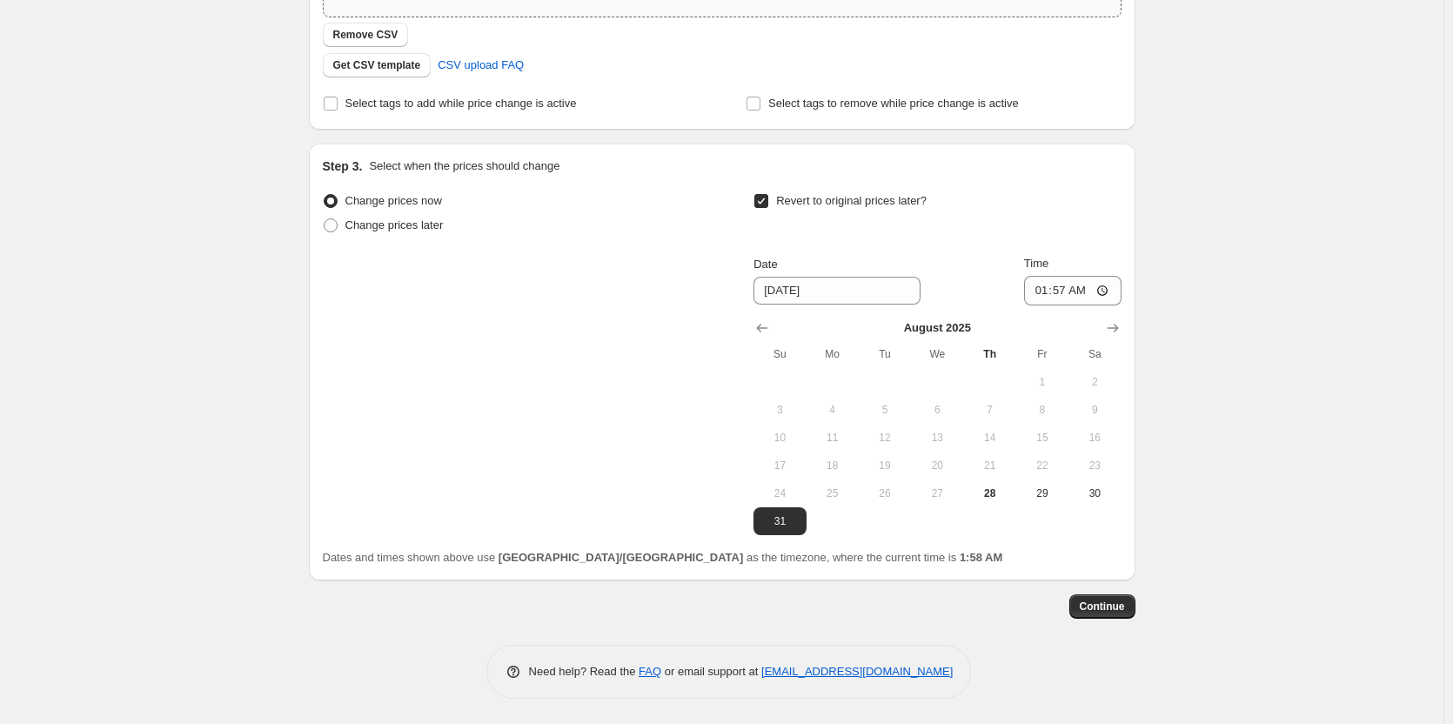
scroll to position [408, 0]
click at [1114, 598] on button "Continue" at bounding box center [1103, 606] width 66 height 24
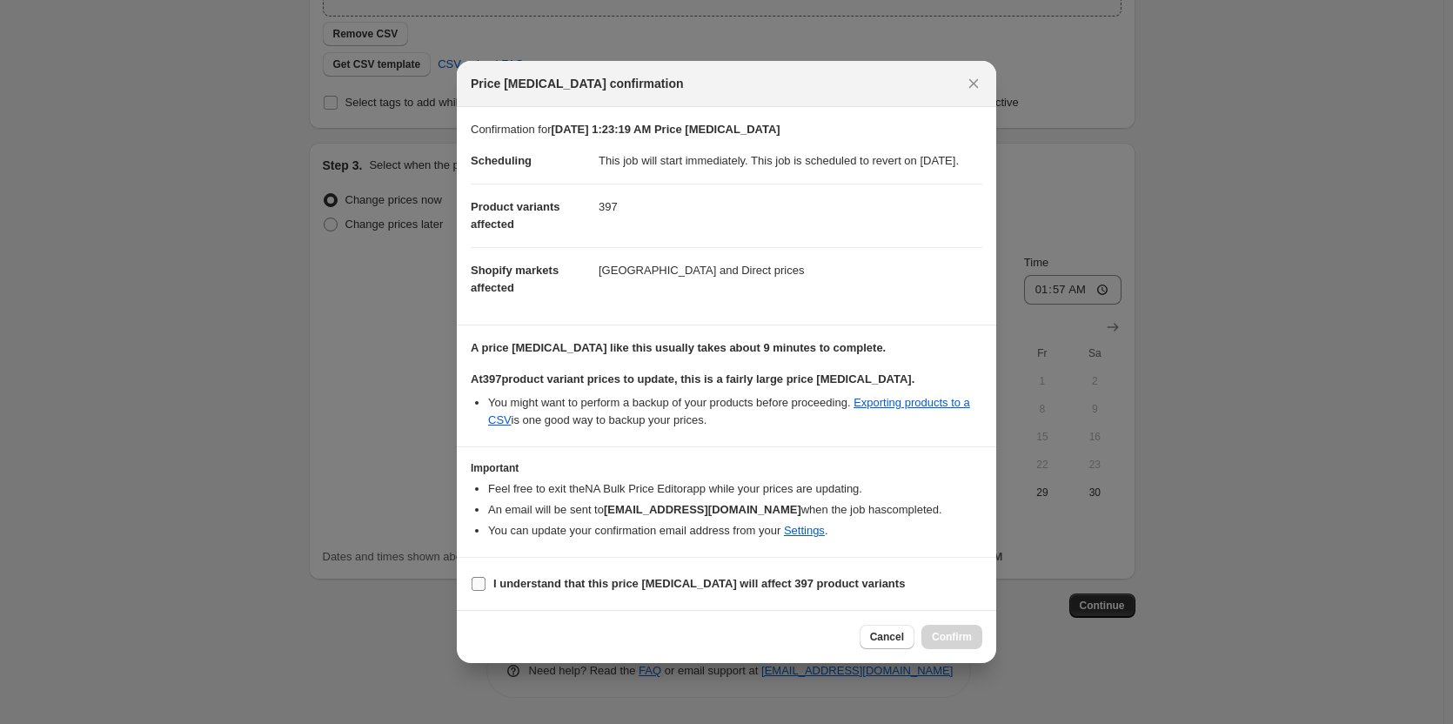
click at [550, 583] on span "I understand that this price change job will affect 397 product variants" at bounding box center [699, 583] width 412 height 17
click at [486, 583] on input "I understand that this price change job will affect 397 product variants" at bounding box center [479, 584] width 14 height 14
checkbox input "true"
click at [958, 635] on button "Confirm" at bounding box center [952, 637] width 61 height 24
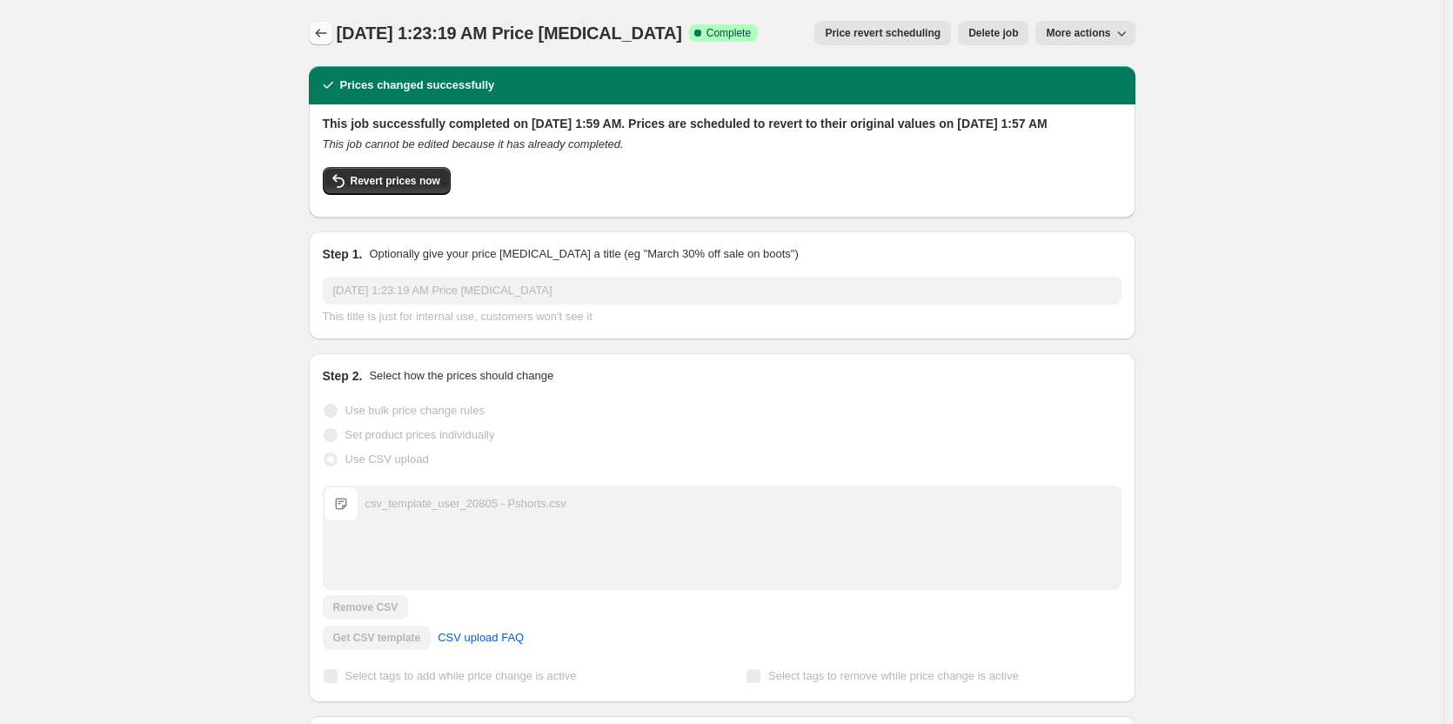
click at [330, 25] on icon "Price change jobs" at bounding box center [320, 32] width 17 height 17
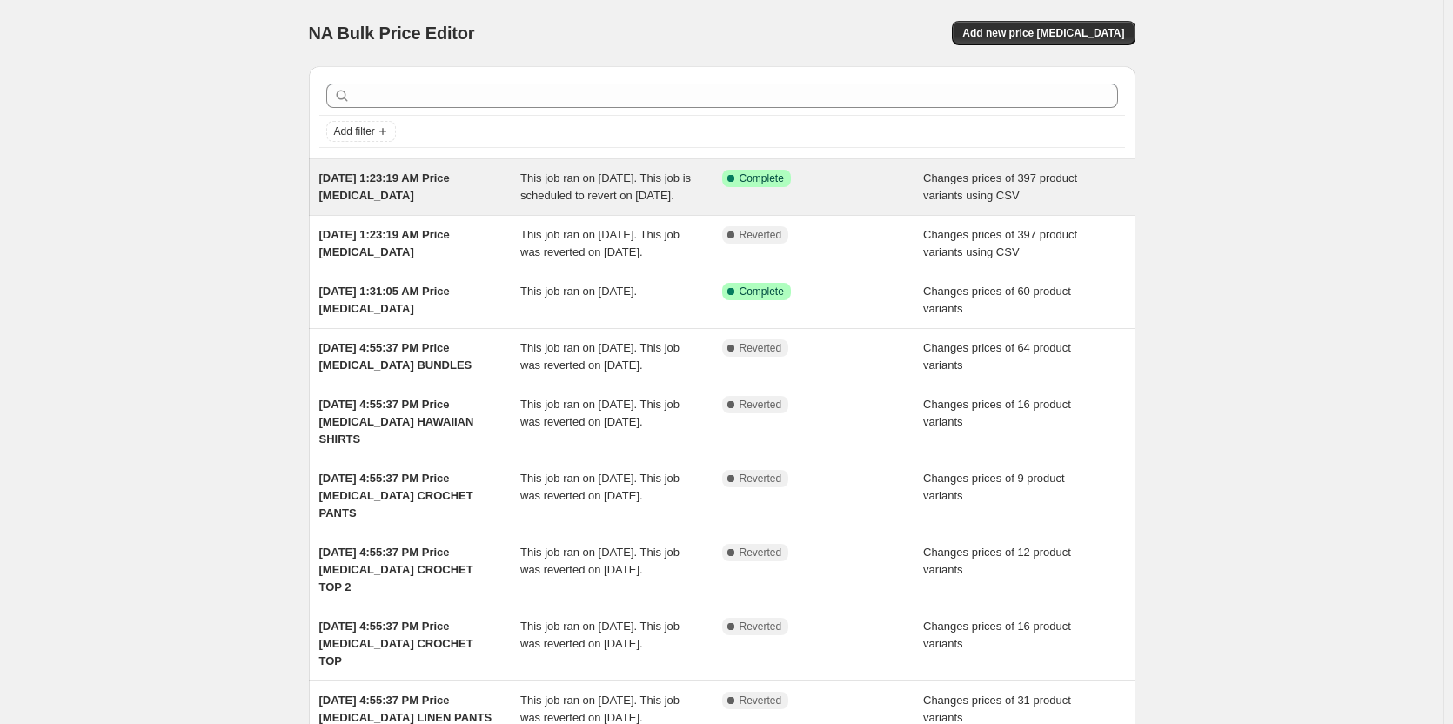
click at [870, 186] on div "Success Complete Complete" at bounding box center [810, 178] width 176 height 17
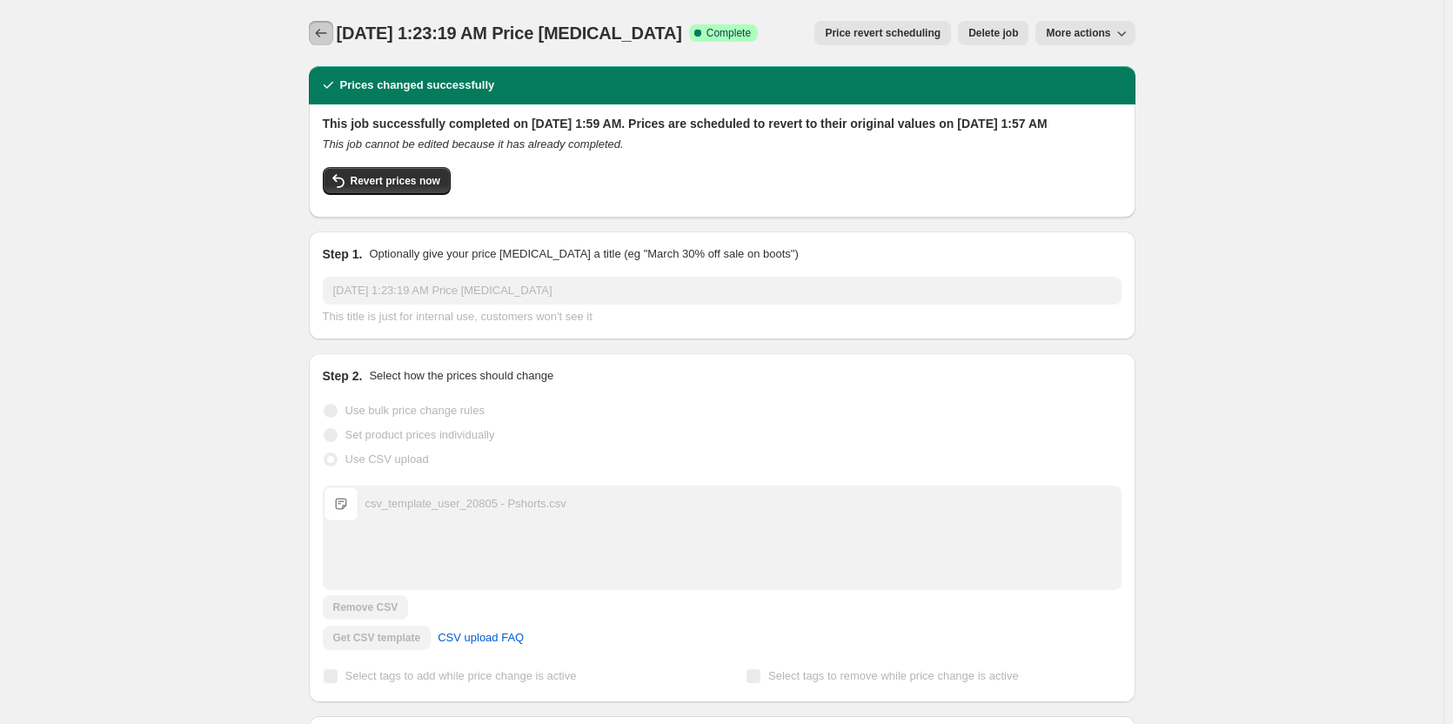
click at [330, 29] on icon "Price change jobs" at bounding box center [320, 32] width 17 height 17
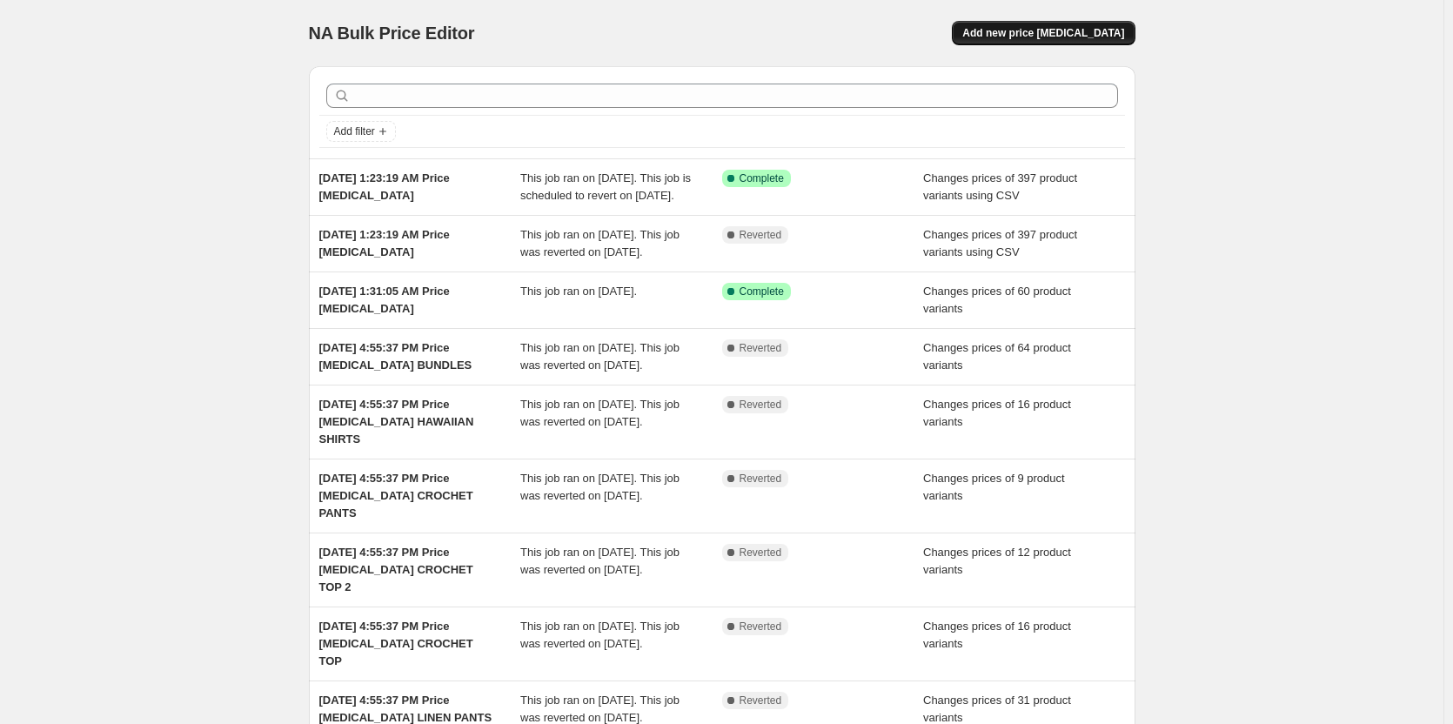
click at [1016, 29] on span "Add new price change job" at bounding box center [1044, 33] width 162 height 14
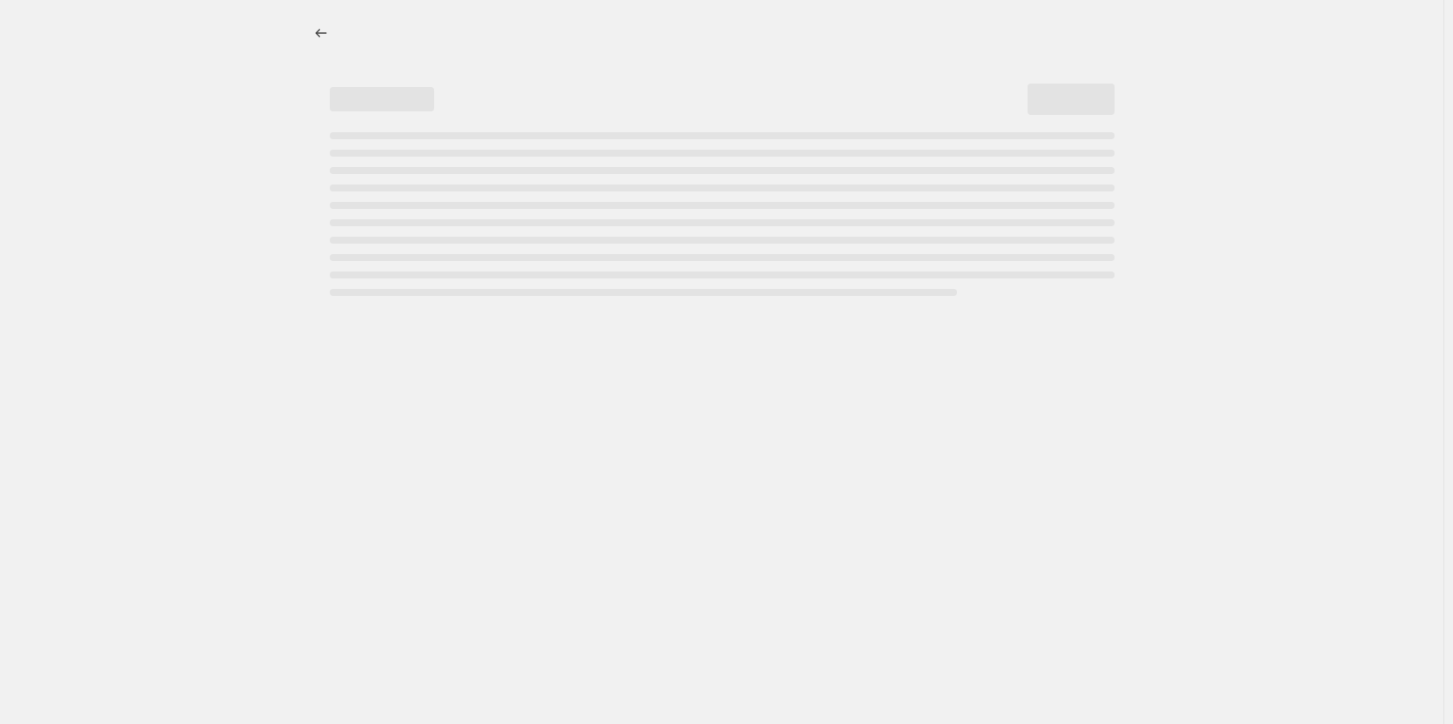
select select "percentage"
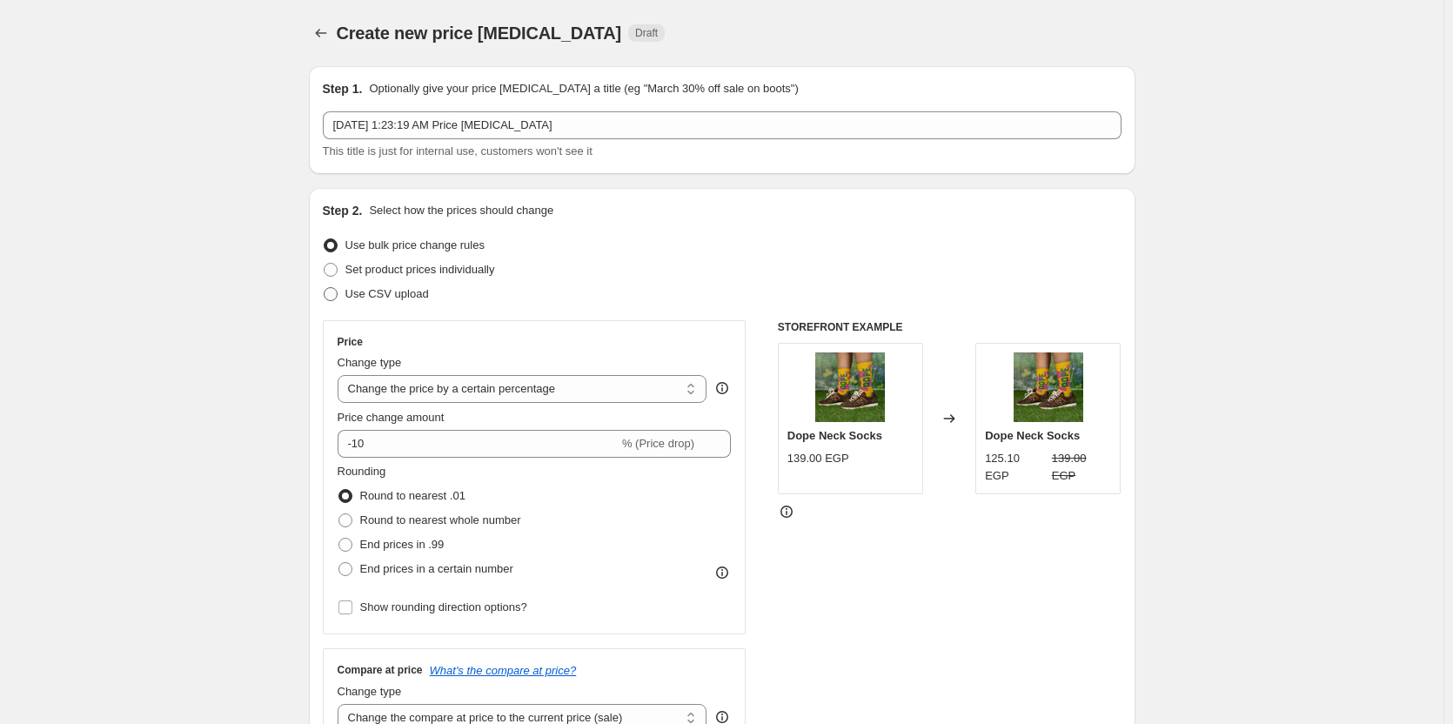
click at [399, 285] on label "Use CSV upload" at bounding box center [376, 294] width 106 height 24
click at [325, 287] on input "Use CSV upload" at bounding box center [324, 287] width 1 height 1
radio input "true"
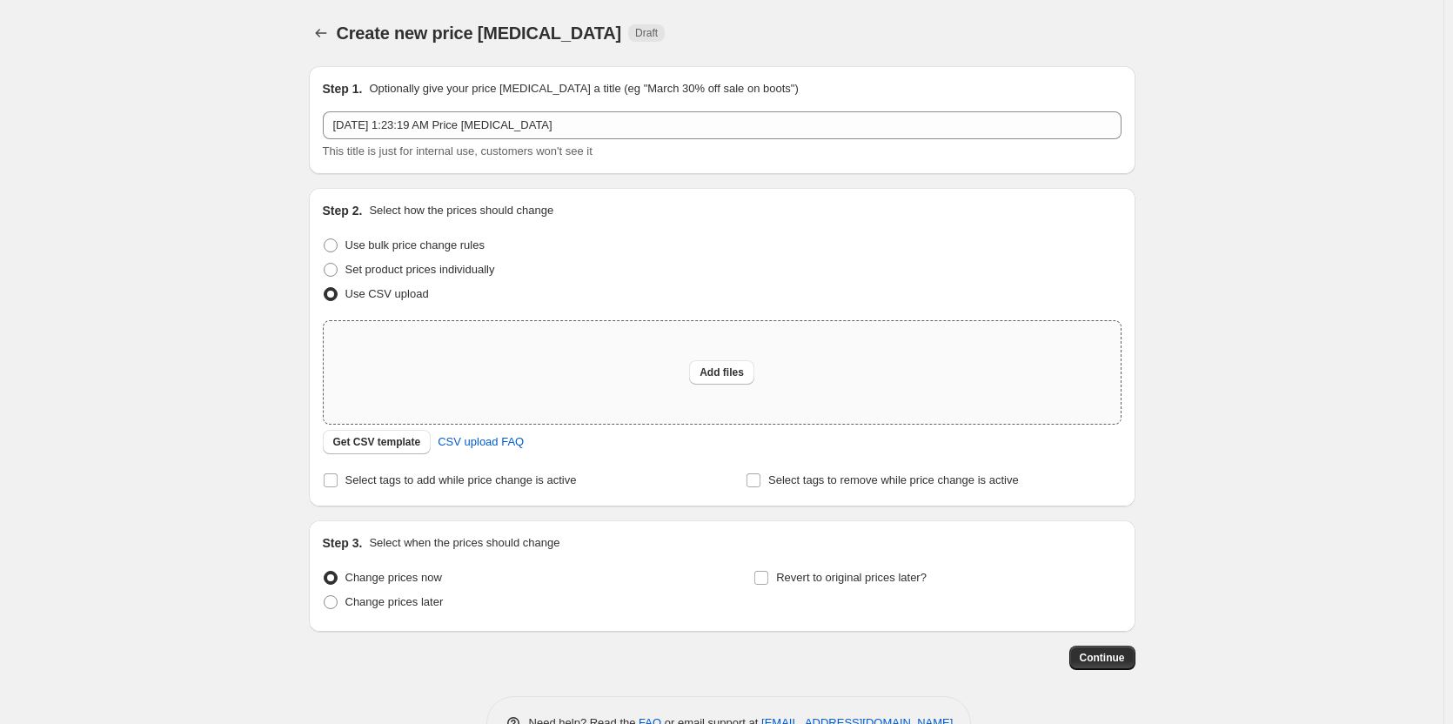
click at [661, 370] on div "Add files" at bounding box center [722, 372] width 797 height 103
type input "C:\fakepath\csv_template_user_20805 - skirts.csv"
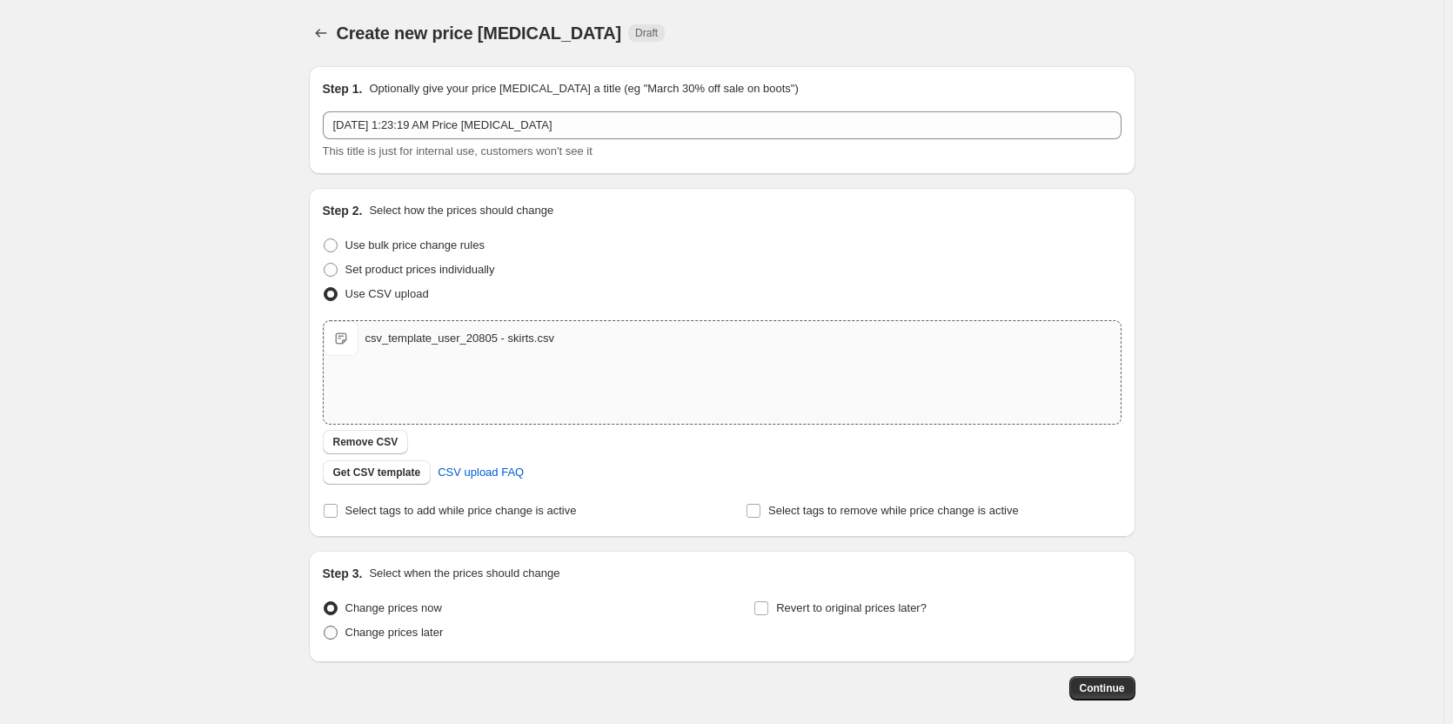
click at [396, 632] on span "Change prices later" at bounding box center [395, 632] width 98 height 13
click at [325, 627] on input "Change prices later" at bounding box center [324, 626] width 1 height 1
radio input "true"
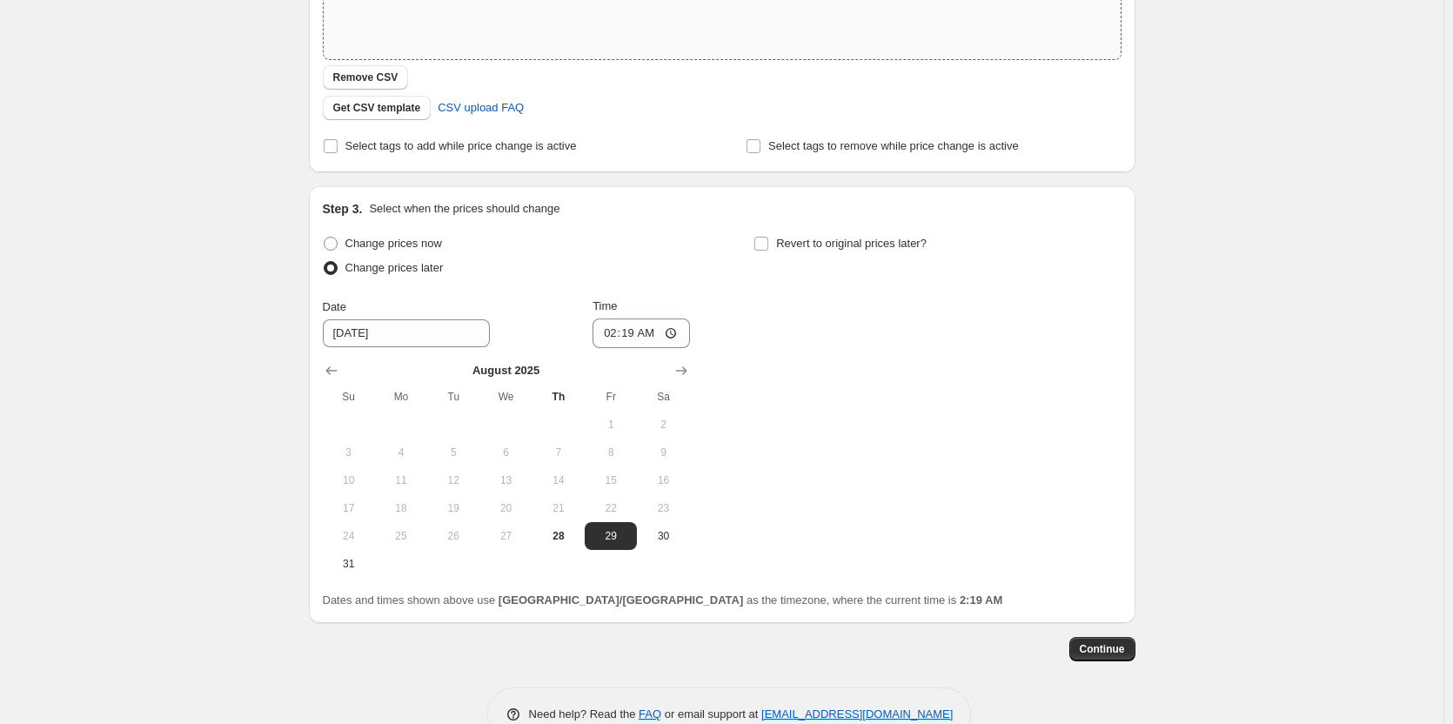
scroll to position [366, 0]
click at [442, 243] on span "Change prices now" at bounding box center [394, 242] width 97 height 13
click at [325, 237] on input "Change prices now" at bounding box center [324, 236] width 1 height 1
radio input "true"
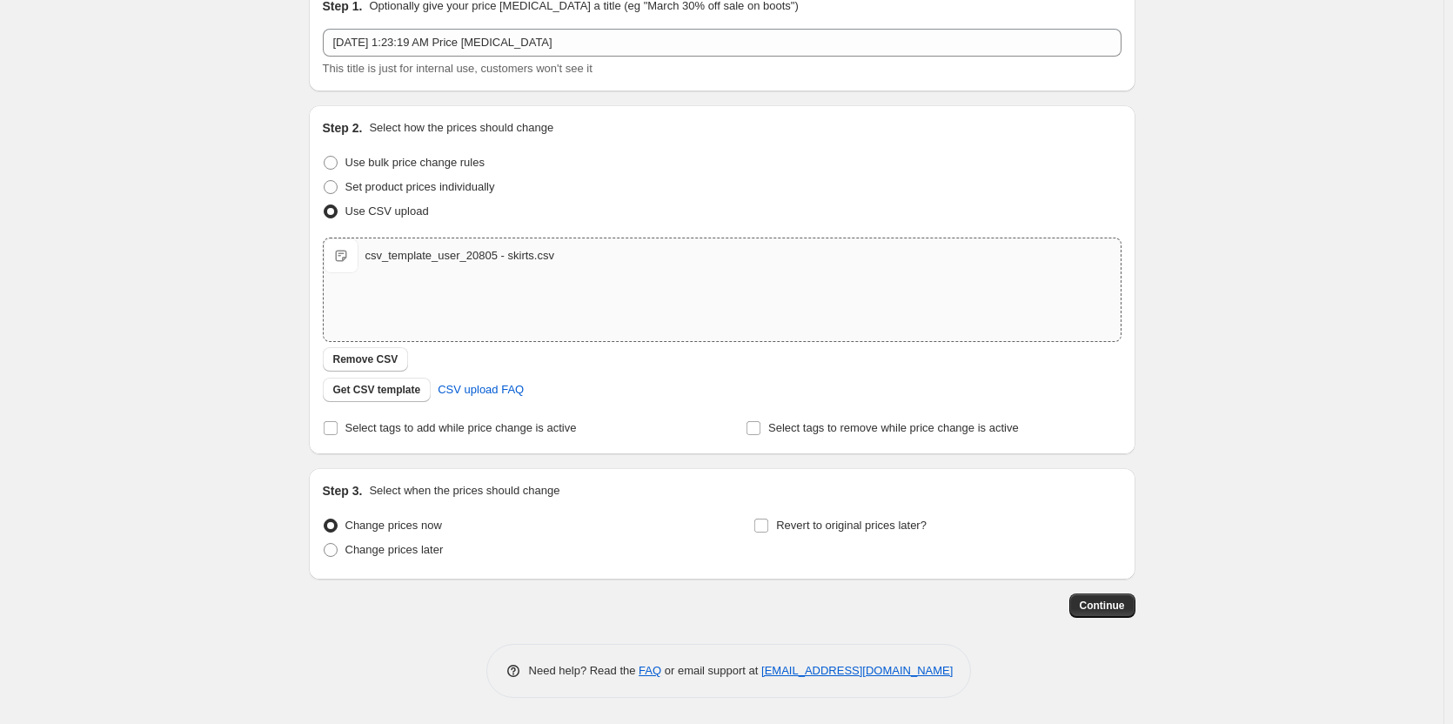
scroll to position [83, 0]
click at [768, 530] on input "Revert to original prices later?" at bounding box center [762, 526] width 14 height 14
checkbox input "true"
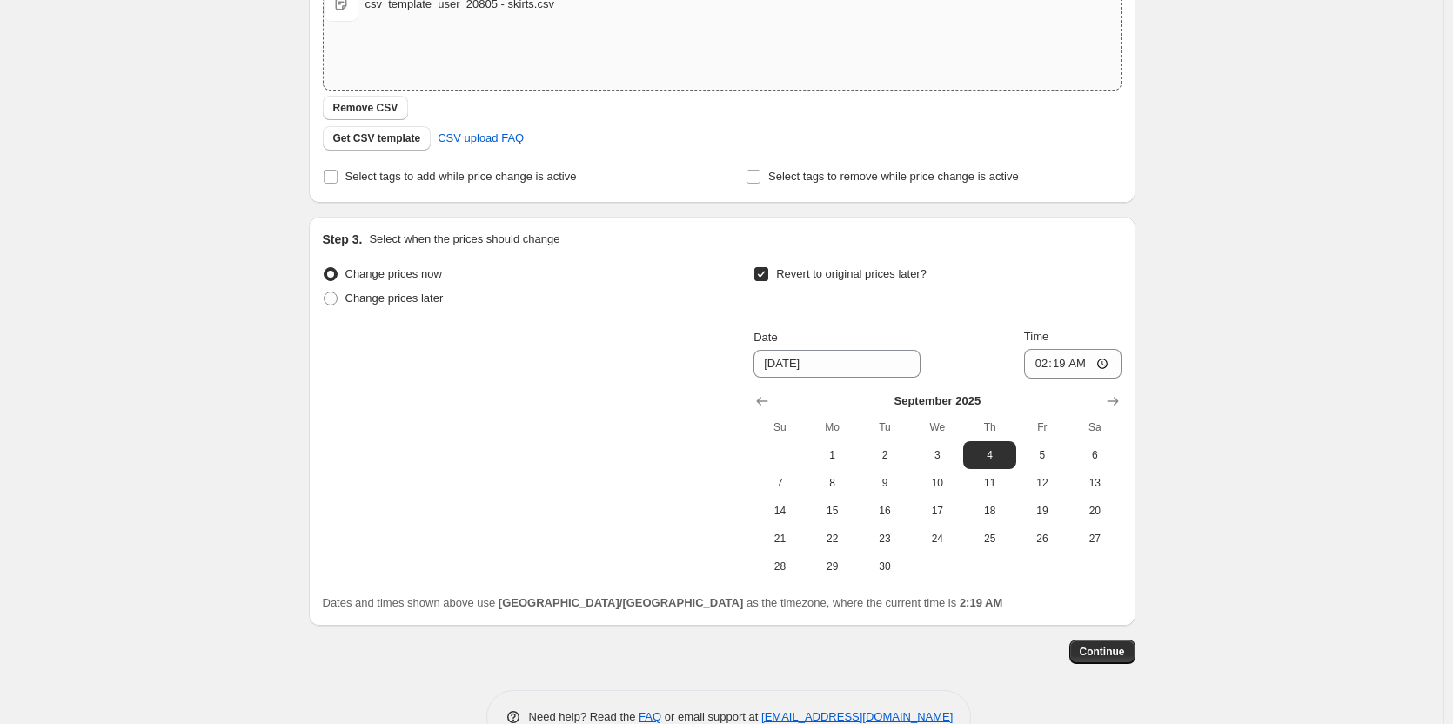
scroll to position [336, 0]
click at [768, 391] on icon "Show previous month, August 2025" at bounding box center [762, 399] width 17 height 17
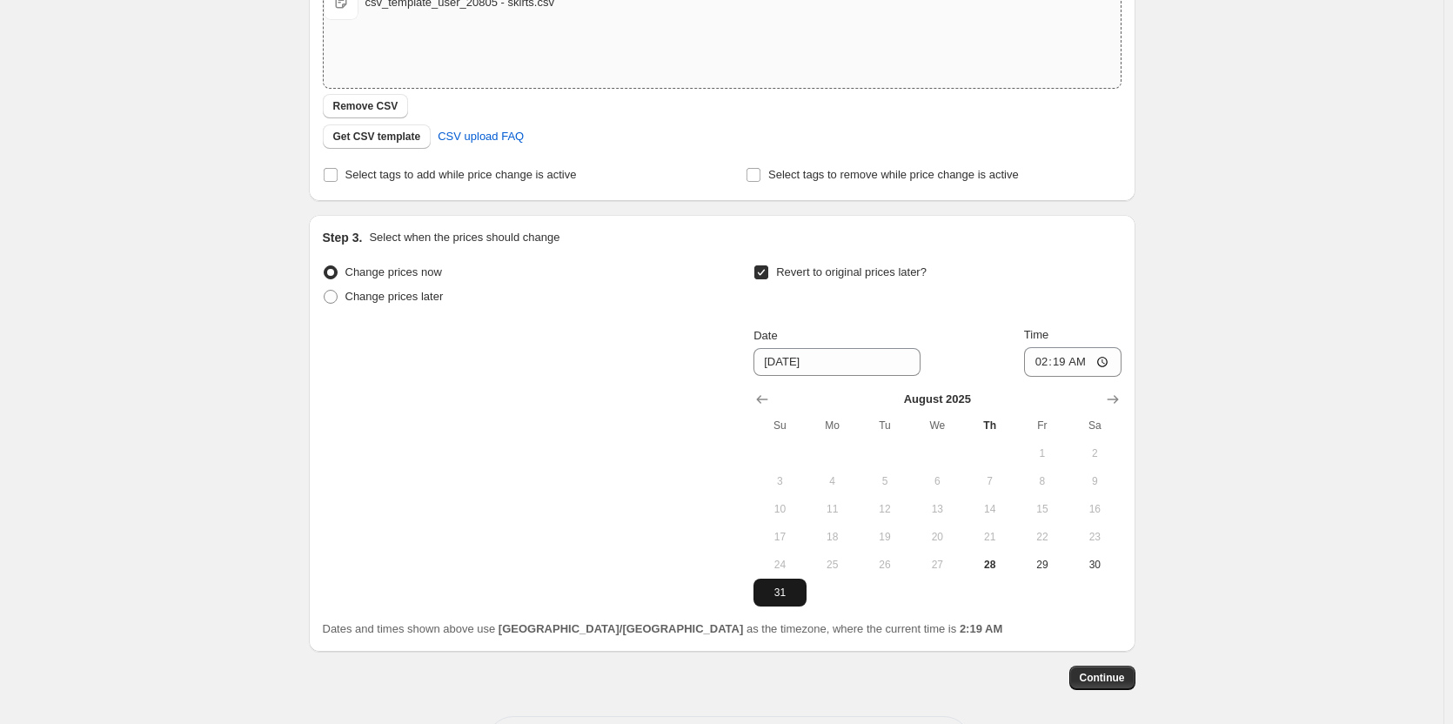
click at [777, 586] on span "31" at bounding box center [780, 593] width 38 height 14
type input "8/31/2025"
click at [1048, 365] on input "02:19" at bounding box center [1072, 362] width 97 height 30
click at [1055, 365] on input "02:19" at bounding box center [1072, 362] width 97 height 30
type input "02:00"
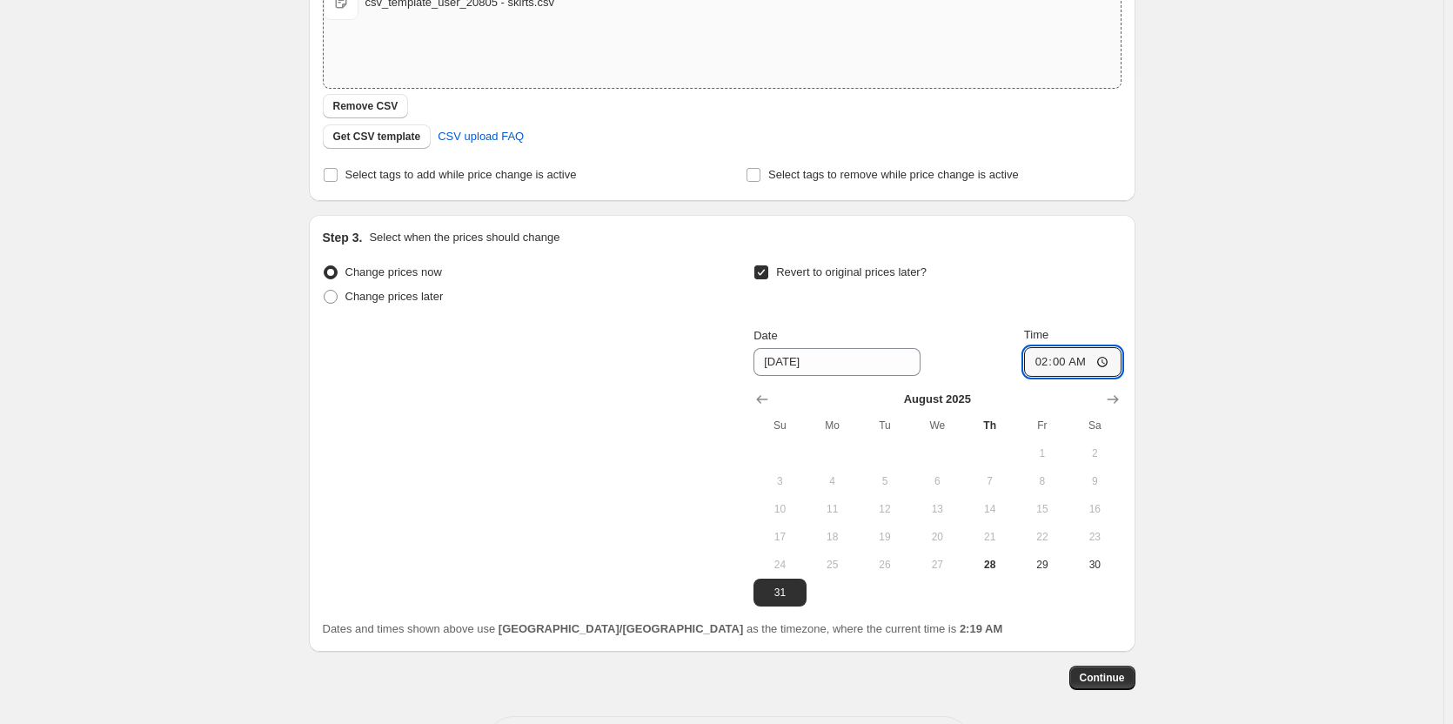
click at [1242, 326] on div "Create new price change job. This page is ready Create new price change job Dra…" at bounding box center [722, 230] width 1444 height 1132
click at [1111, 680] on span "Continue" at bounding box center [1102, 678] width 45 height 14
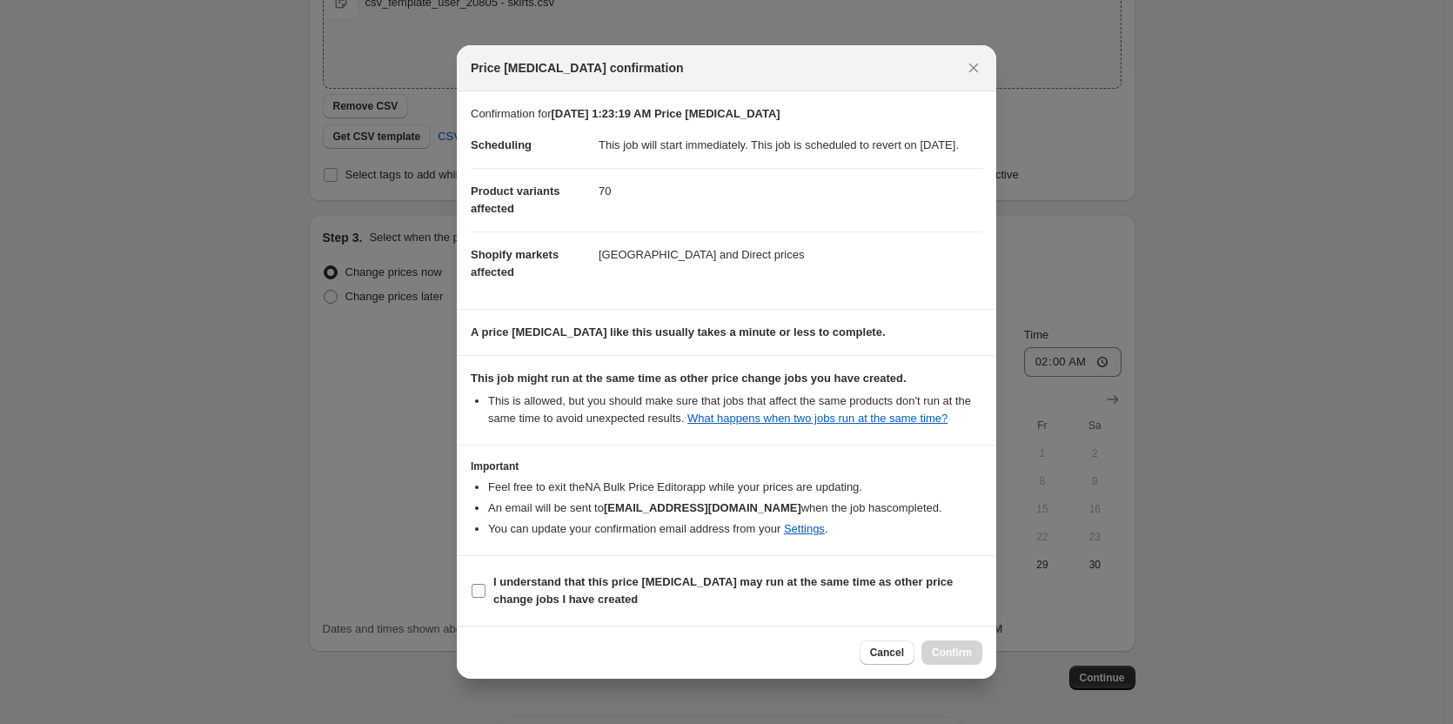
click at [781, 608] on span "I understand that this price change job may run at the same time as other price…" at bounding box center [737, 591] width 489 height 35
click at [486, 598] on input "I understand that this price change job may run at the same time as other price…" at bounding box center [479, 591] width 14 height 14
checkbox input "true"
click at [933, 660] on span "Confirm" at bounding box center [952, 653] width 40 height 14
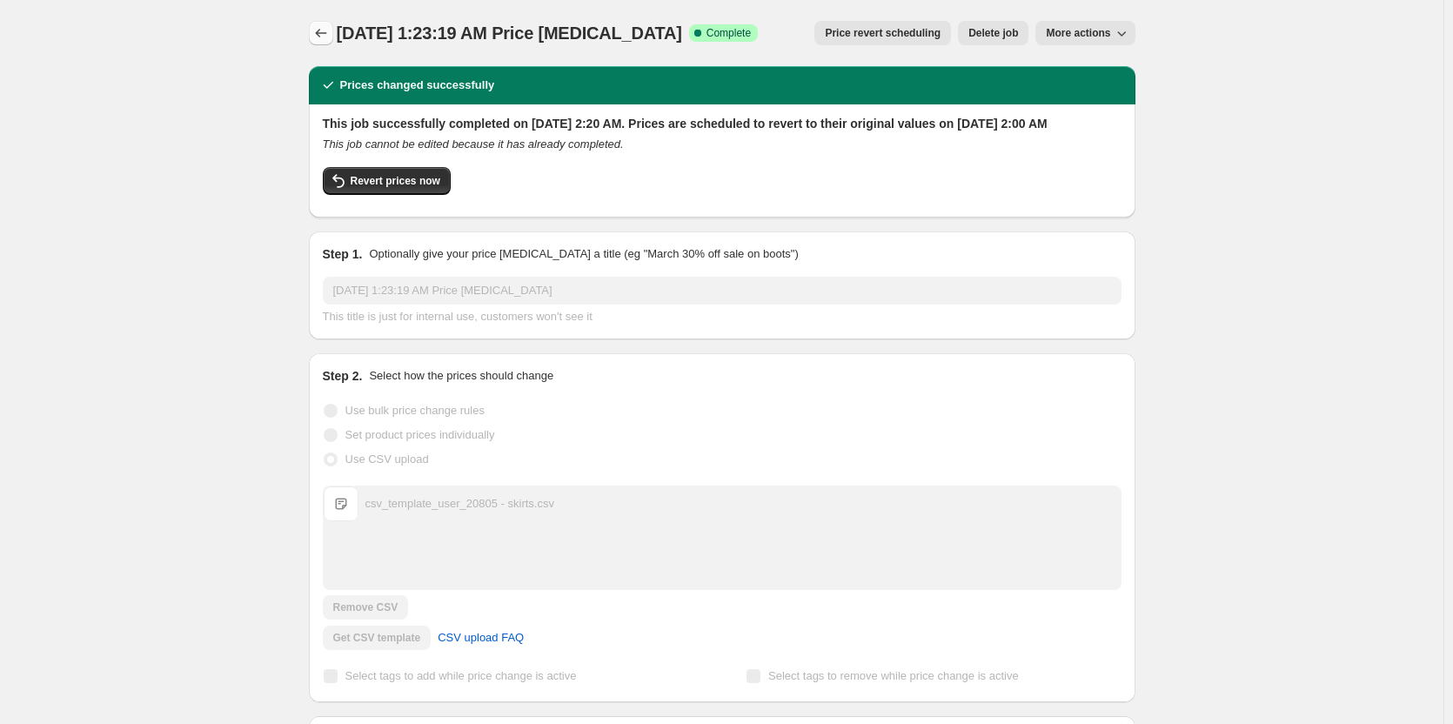
click at [327, 41] on icon "Price change jobs" at bounding box center [320, 32] width 17 height 17
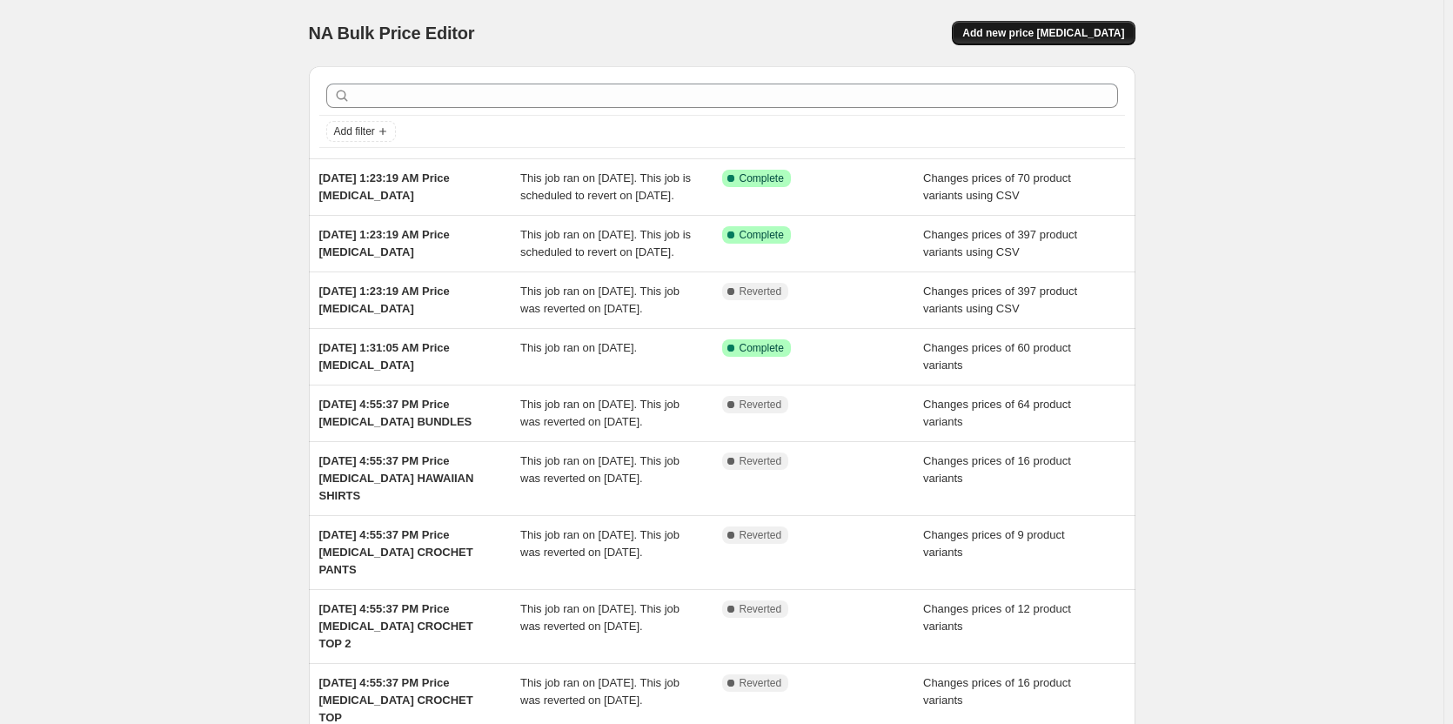
click at [1088, 36] on span "Add new price change job" at bounding box center [1044, 33] width 162 height 14
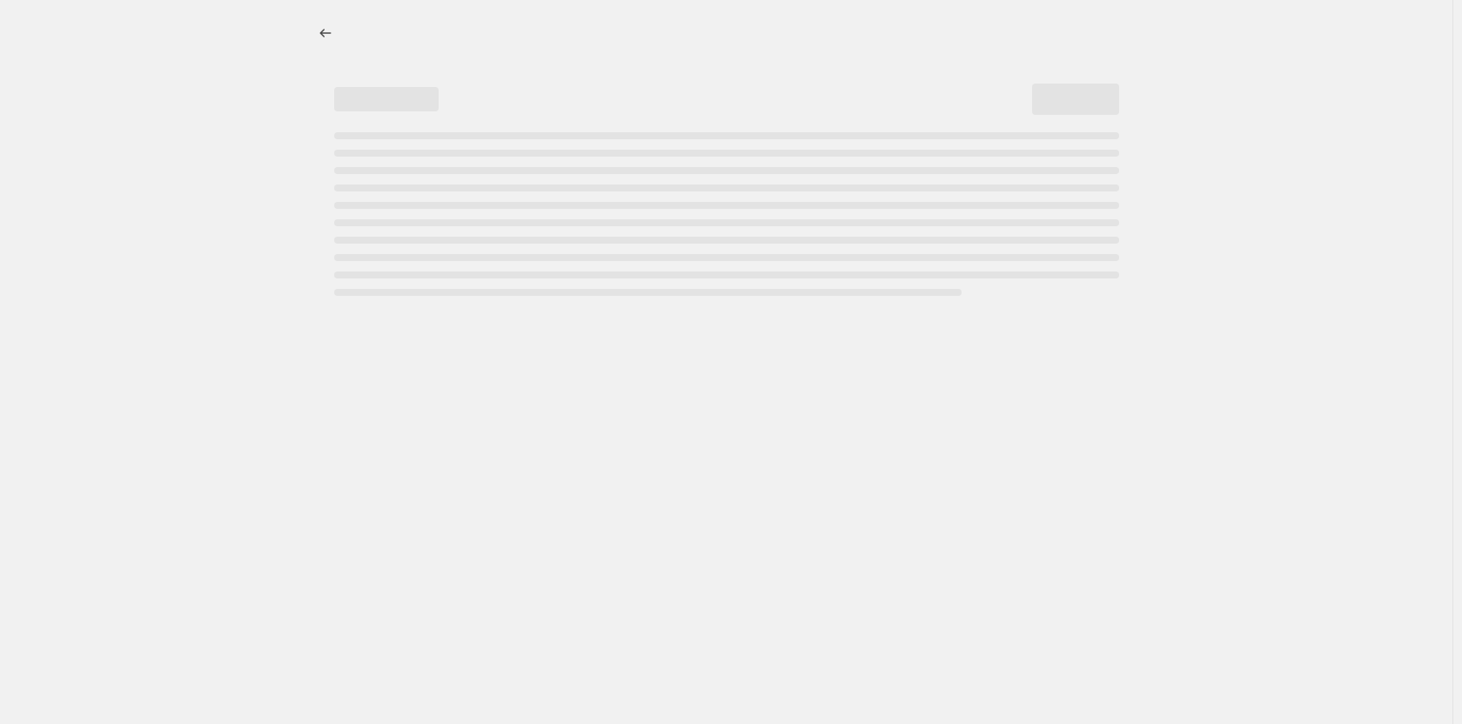
select select "percentage"
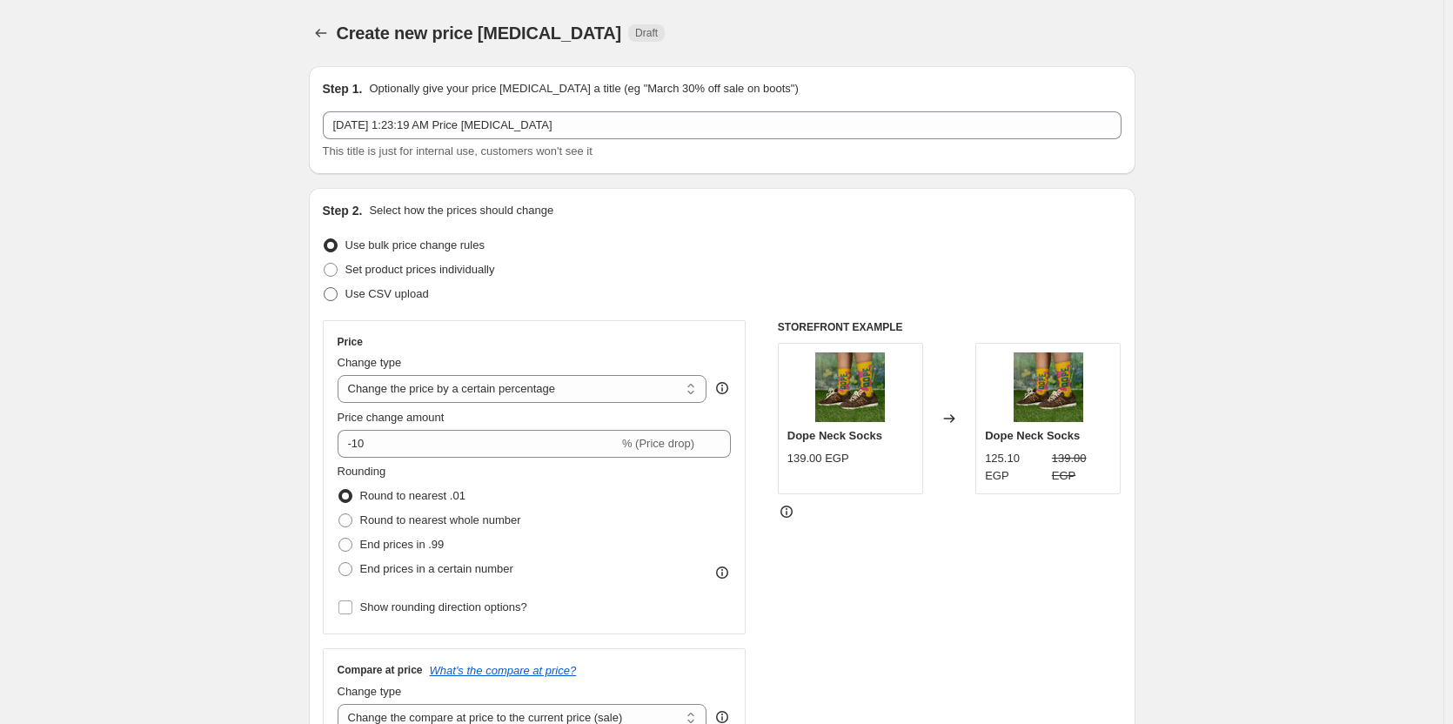
click at [399, 298] on span "Use CSV upload" at bounding box center [388, 293] width 84 height 13
click at [325, 288] on input "Use CSV upload" at bounding box center [324, 287] width 1 height 1
radio input "true"
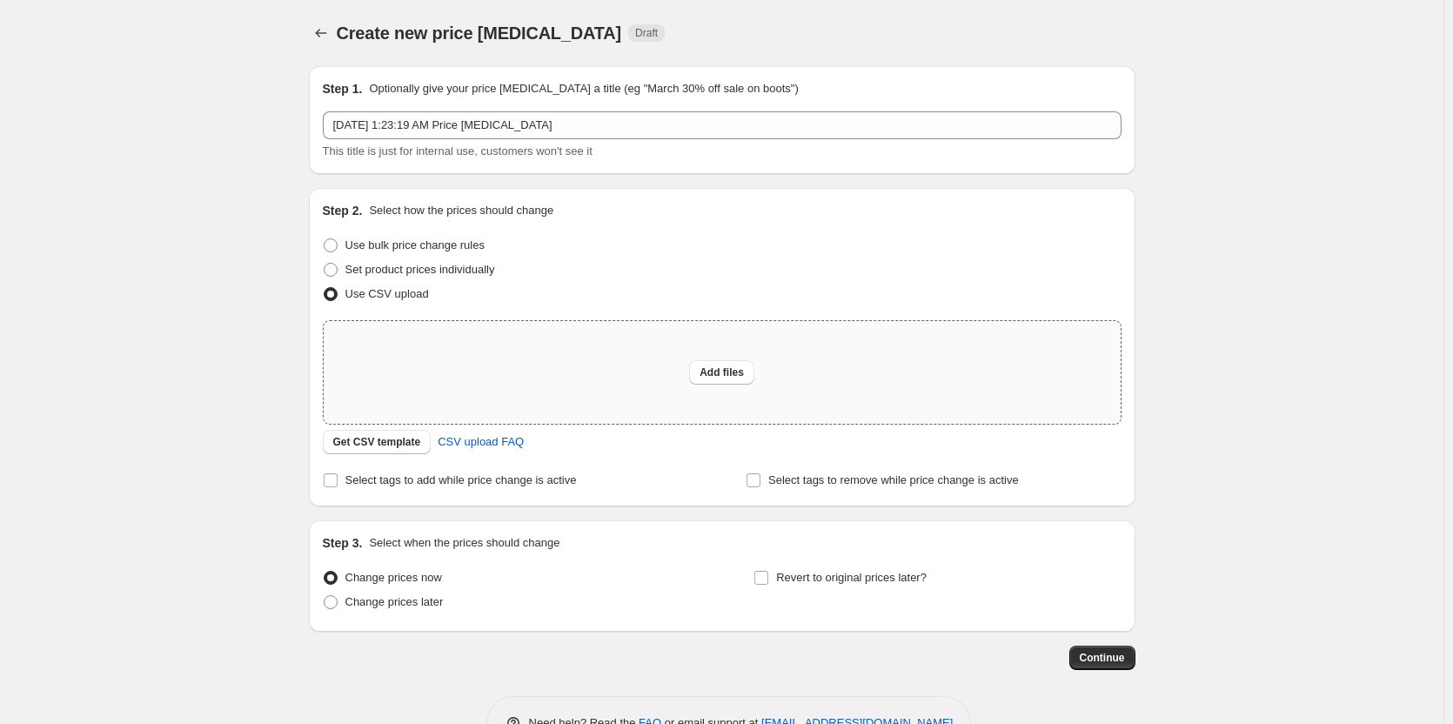
click at [643, 392] on div "Add files" at bounding box center [722, 372] width 797 height 103
type input "C:\fakepath\csv_template_user_20805 - sworts.csv"
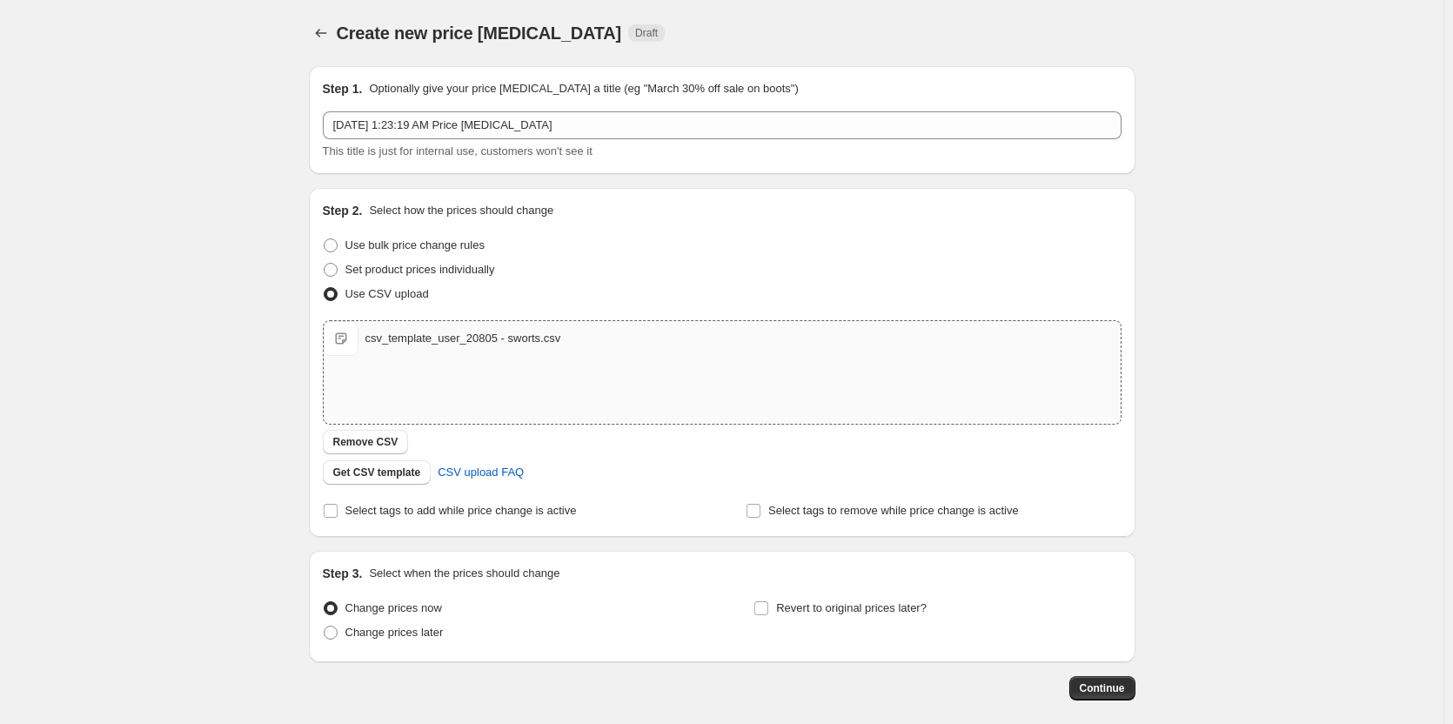
scroll to position [83, 0]
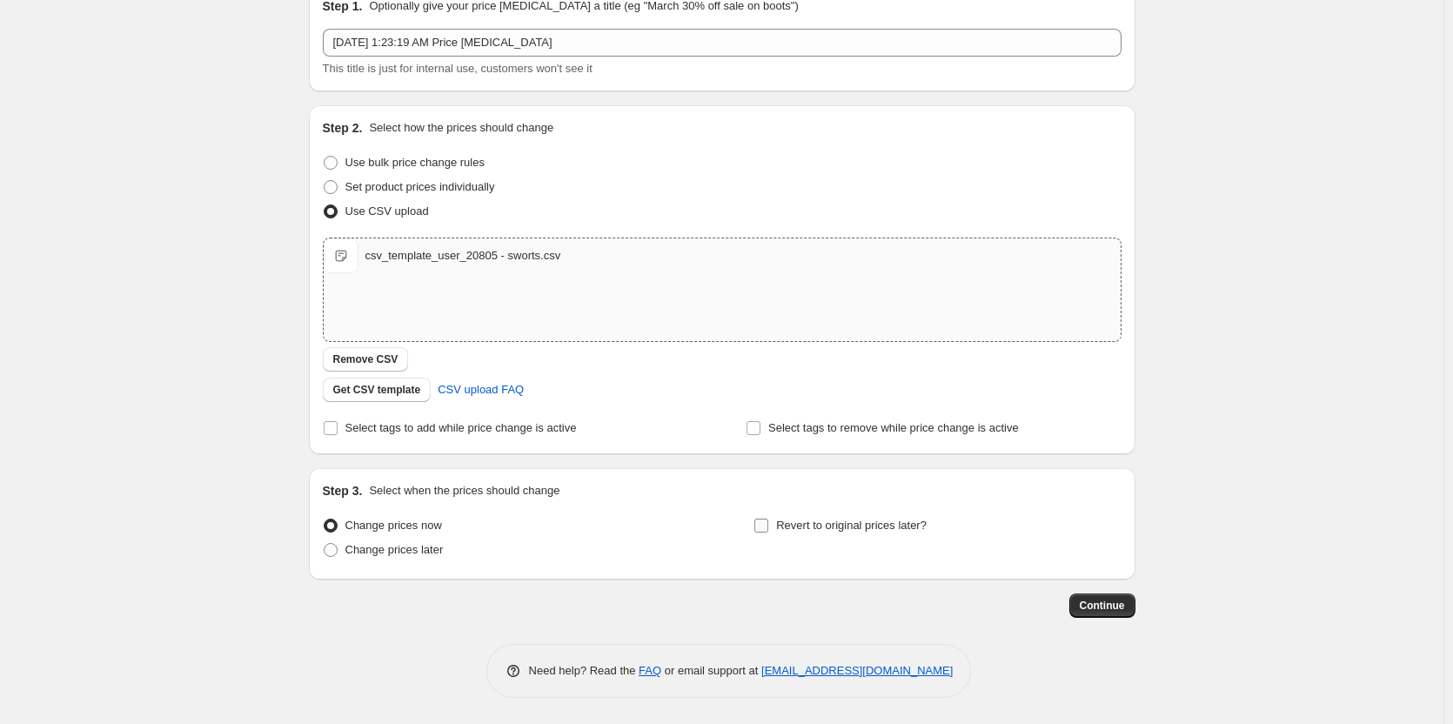
click at [766, 527] on input "Revert to original prices later?" at bounding box center [762, 526] width 14 height 14
checkbox input "true"
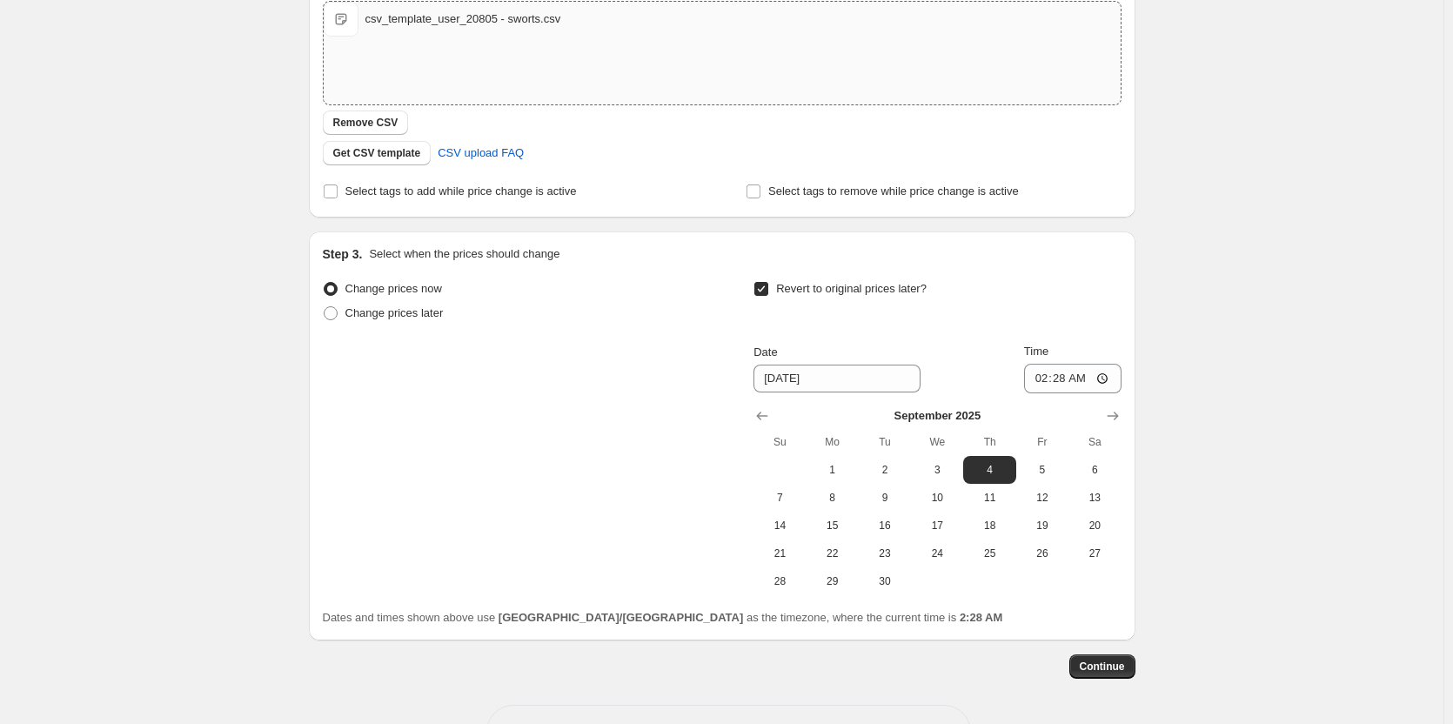
scroll to position [320, 0]
click at [758, 413] on icon "Show previous month, August 2025" at bounding box center [762, 414] width 17 height 17
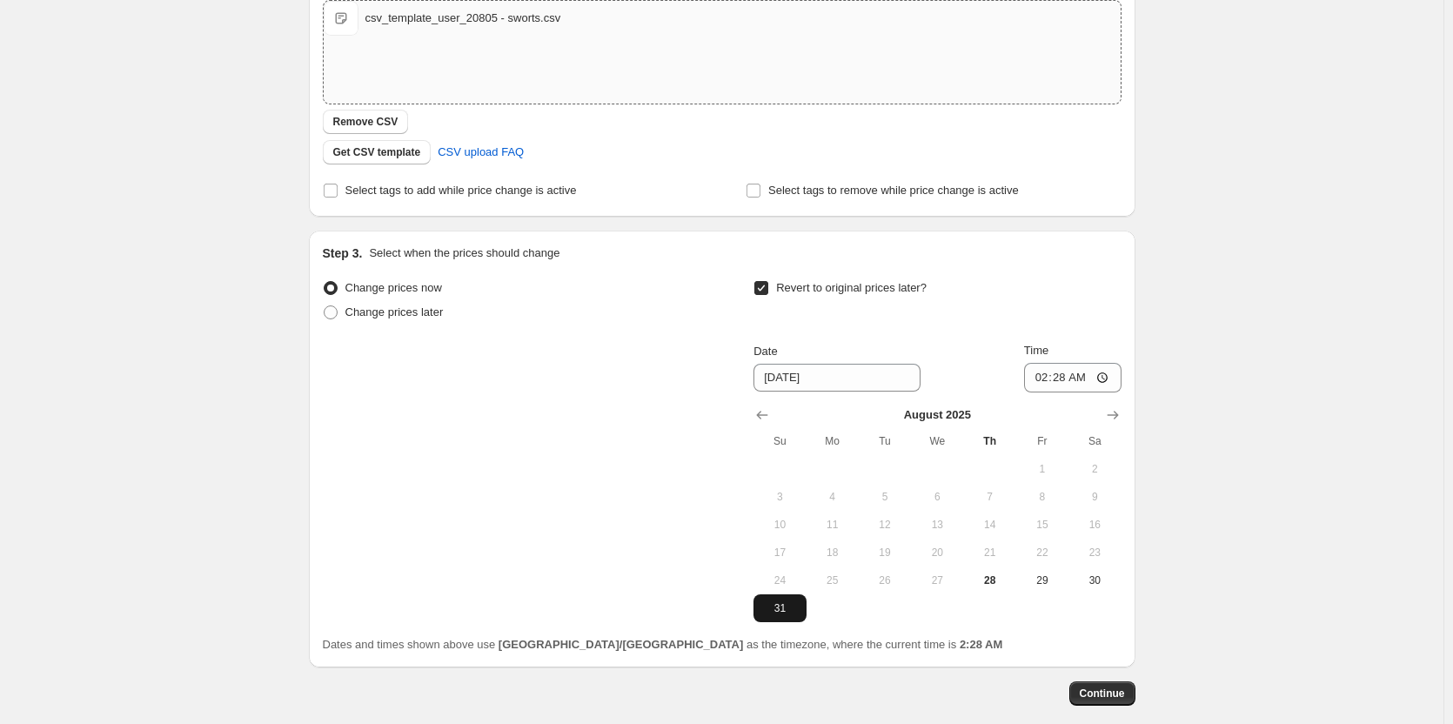
click at [786, 604] on span "31" at bounding box center [780, 608] width 38 height 14
type input "8/31/2025"
click at [1057, 376] on input "02:28" at bounding box center [1072, 378] width 97 height 30
type input "02:00"
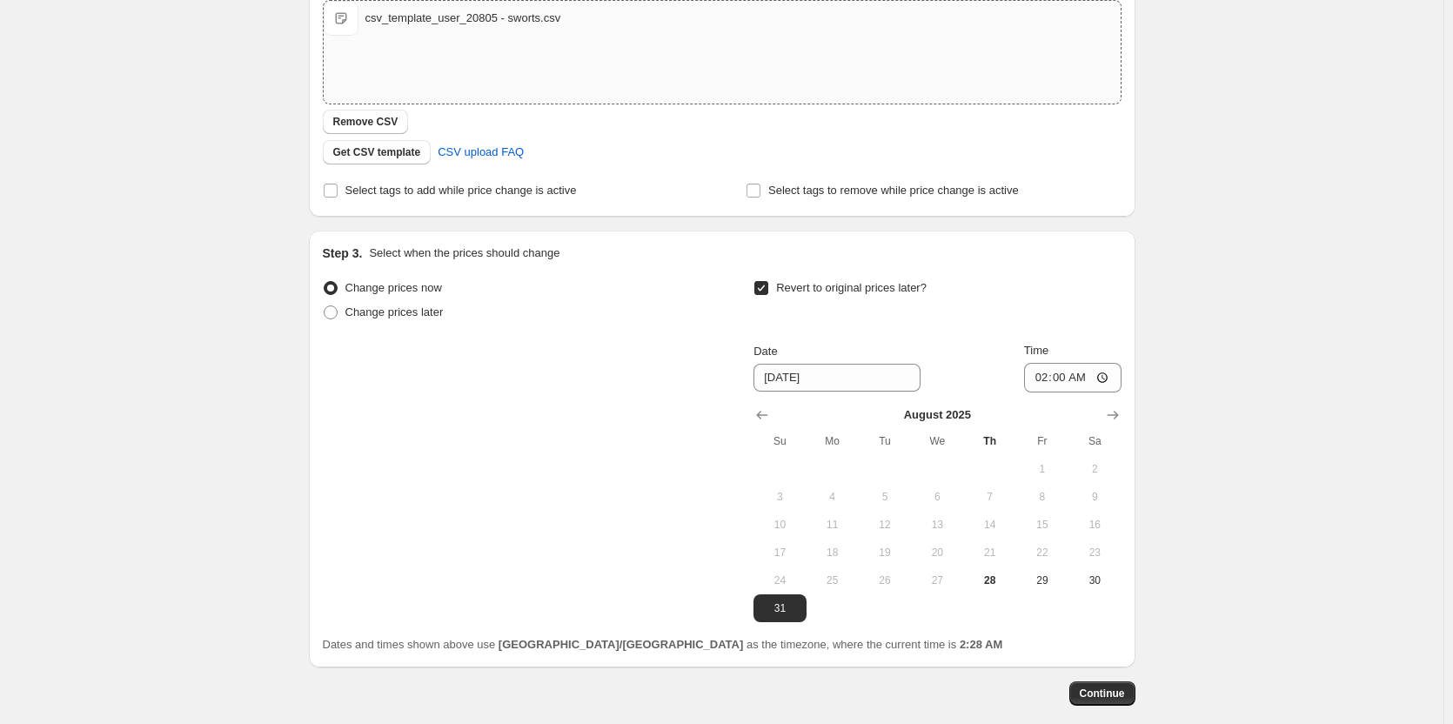
click at [1268, 389] on div "Create new price change job. This page is ready Create new price change job Dra…" at bounding box center [722, 246] width 1444 height 1132
click at [1095, 690] on span "Continue" at bounding box center [1102, 694] width 45 height 14
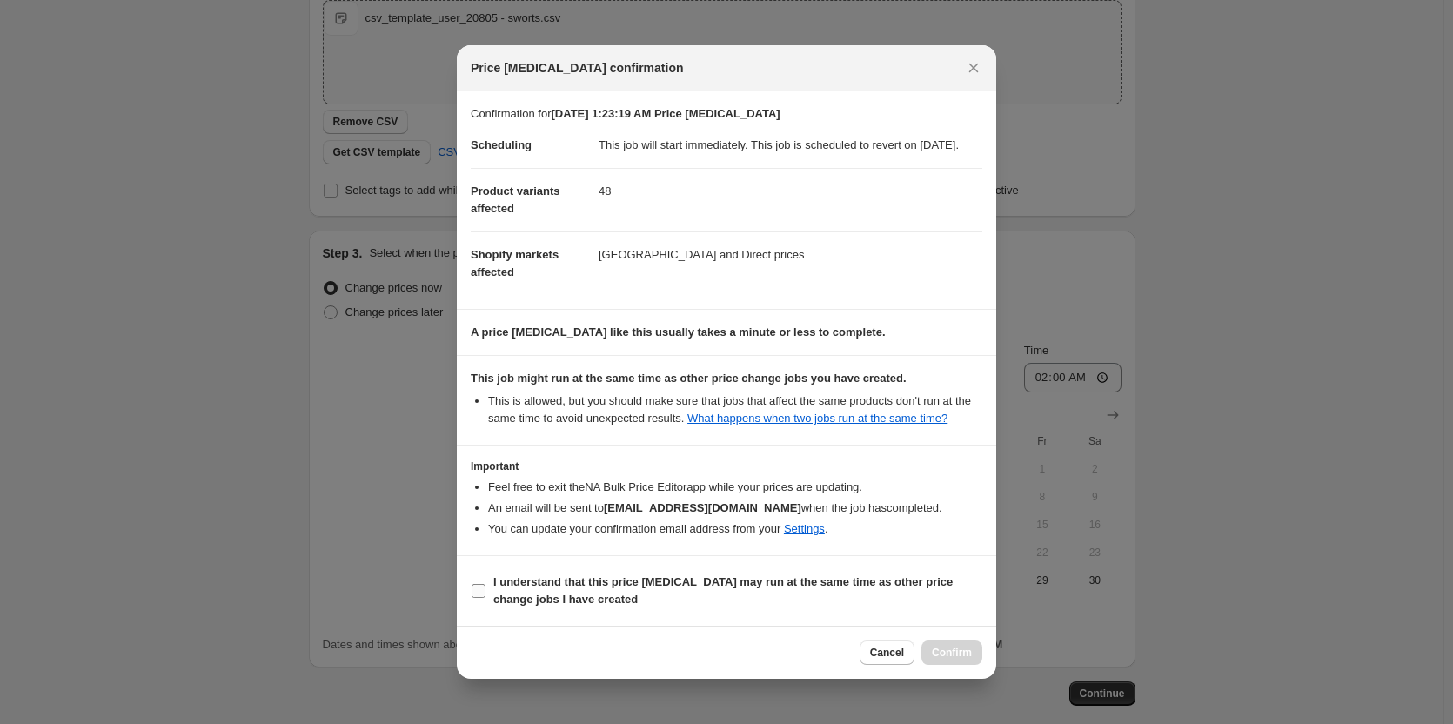
click at [554, 600] on b "I understand that this price change job may run at the same time as other price…" at bounding box center [723, 590] width 460 height 30
click at [486, 598] on input "I understand that this price change job may run at the same time as other price…" at bounding box center [479, 591] width 14 height 14
checkbox input "true"
click at [943, 660] on span "Confirm" at bounding box center [952, 653] width 40 height 14
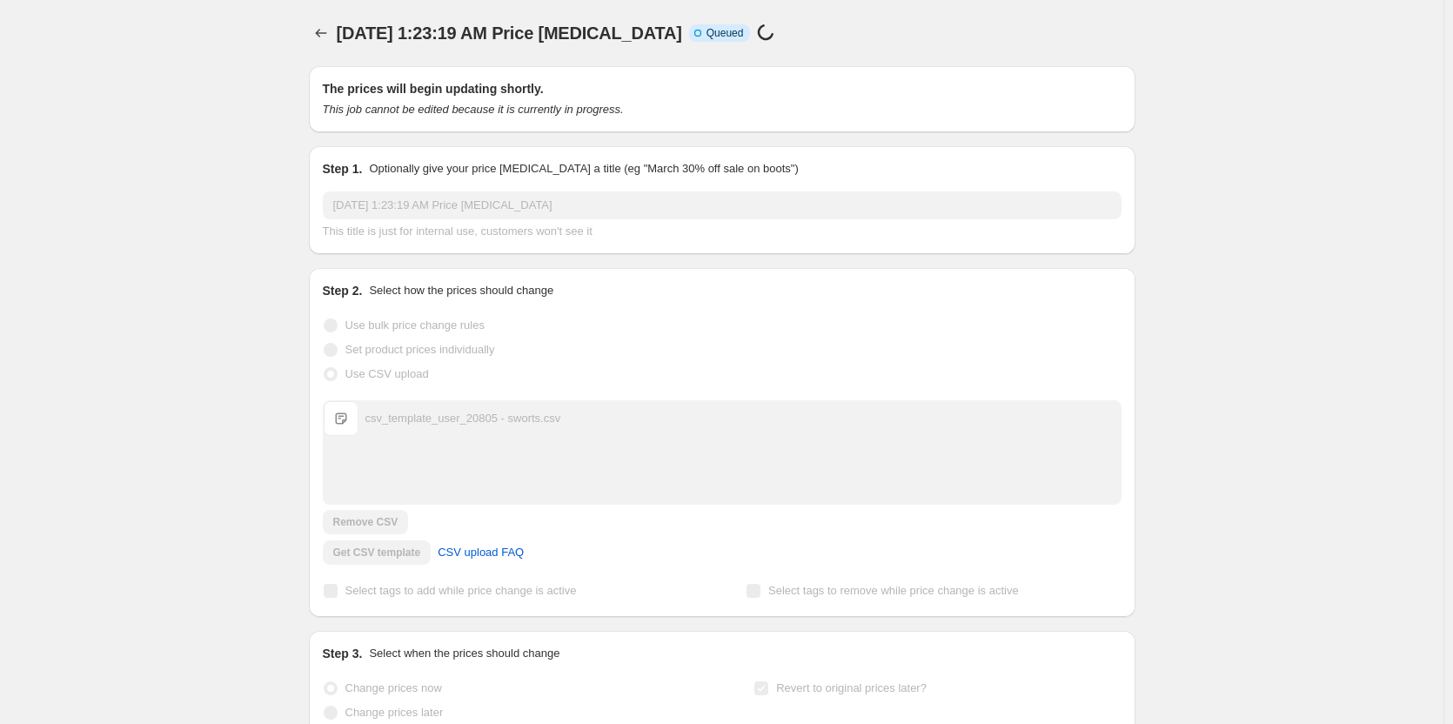
scroll to position [320, 0]
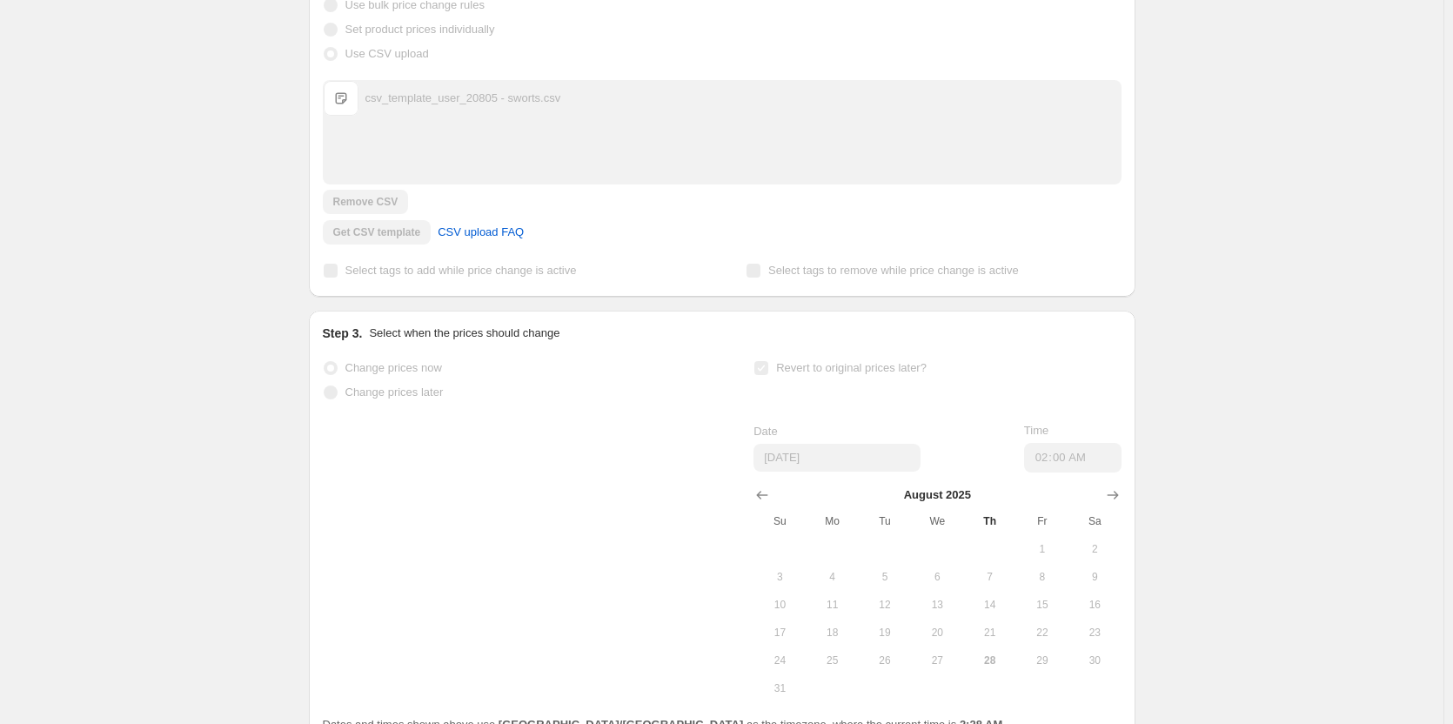
click at [943, 665] on span "27" at bounding box center [937, 661] width 38 height 14
